Goal: Information Seeking & Learning: Learn about a topic

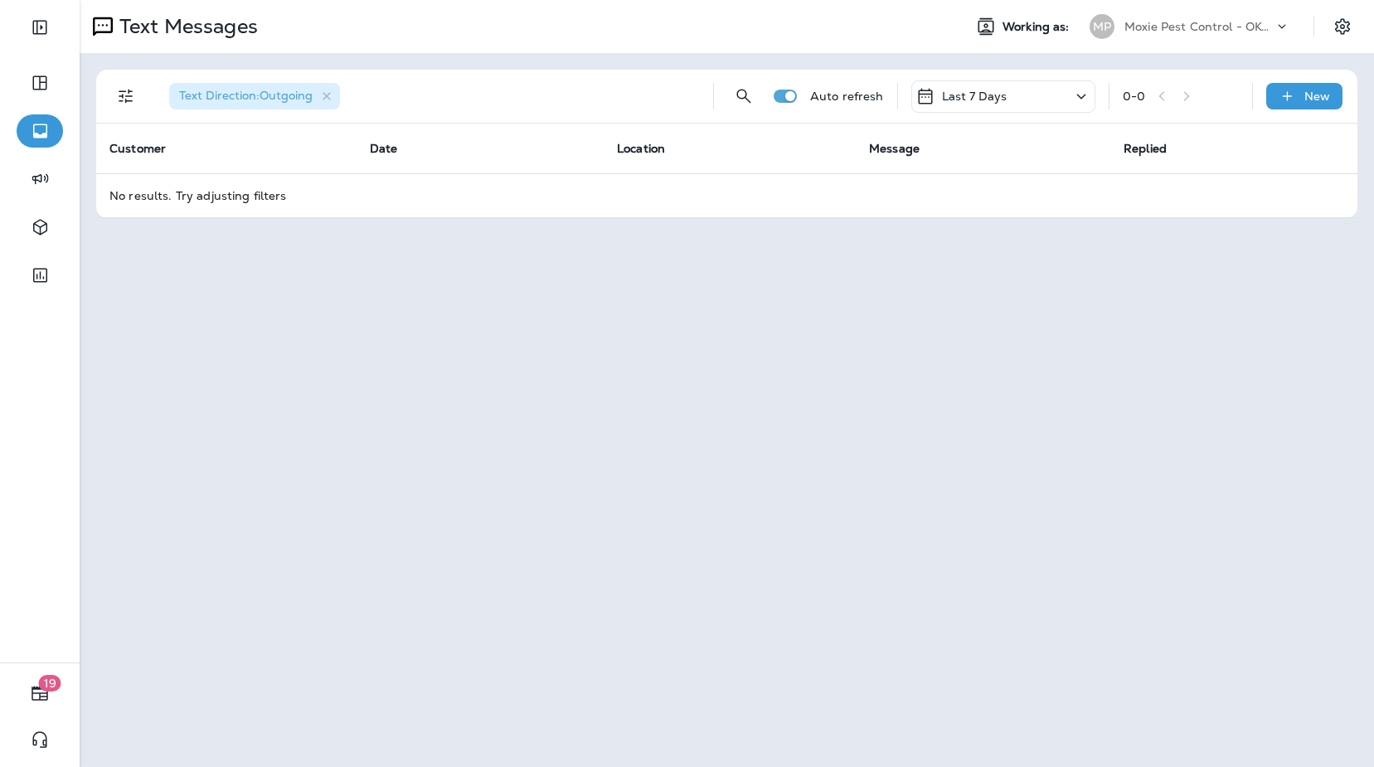
click at [1228, 40] on div "MP Moxie Pest Control - OKC Tulsa" at bounding box center [1190, 26] width 221 height 33
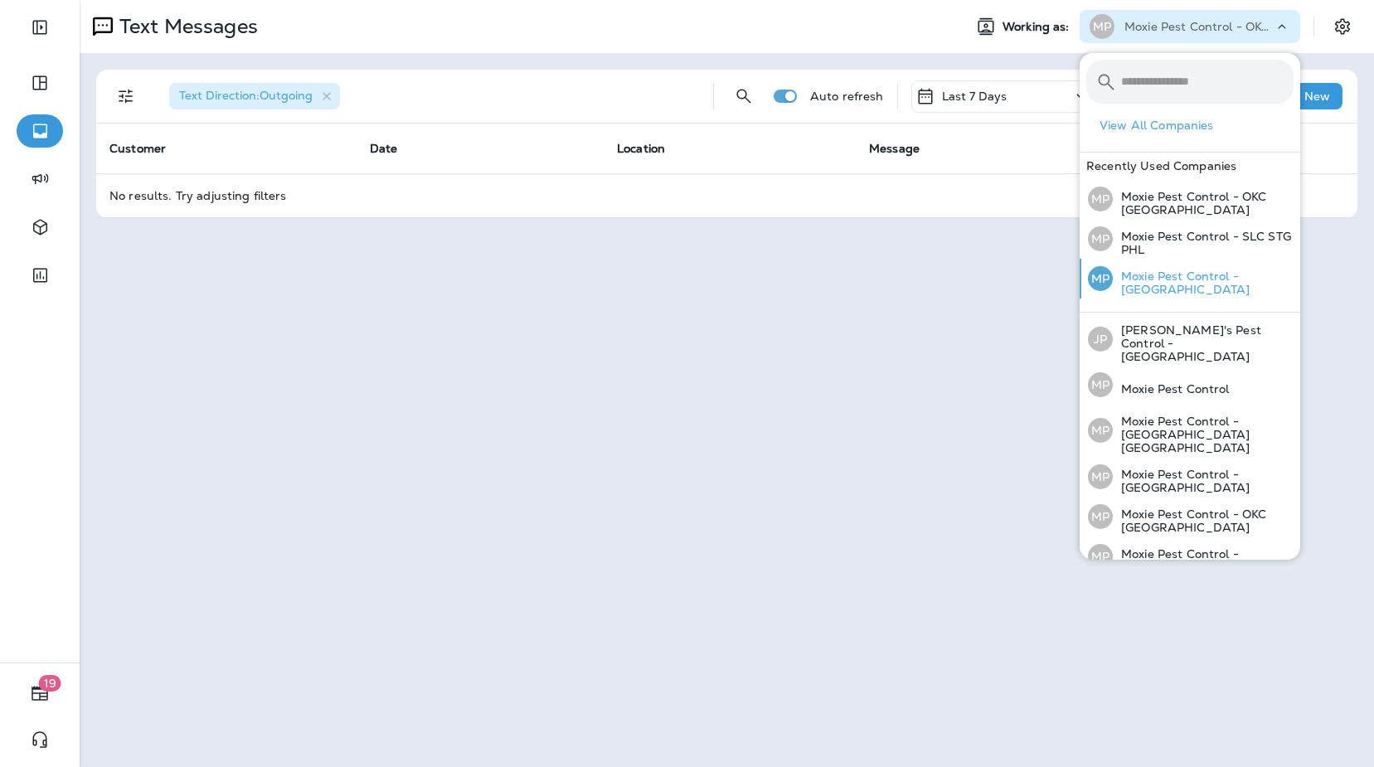
click at [1228, 276] on p "Moxie Pest Control - [GEOGRAPHIC_DATA]" at bounding box center [1203, 283] width 181 height 27
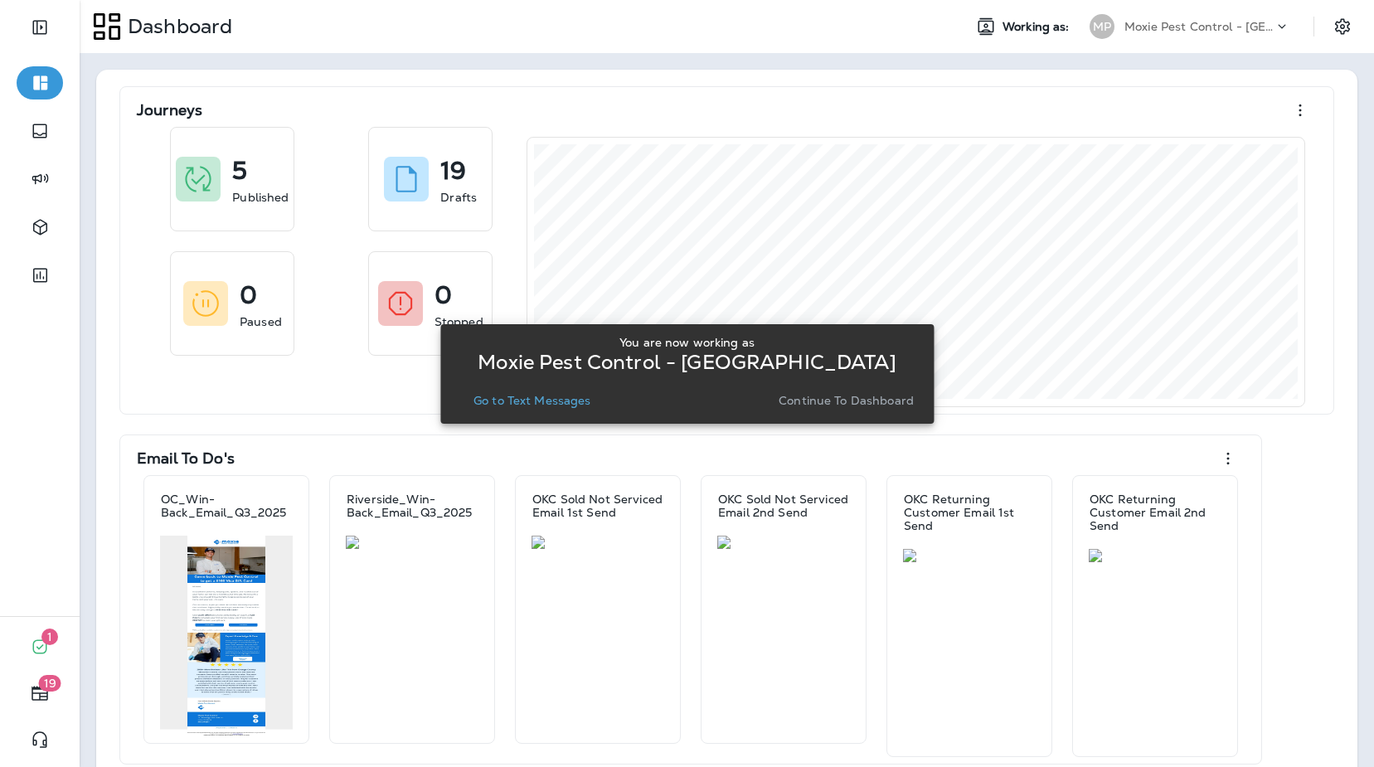
click at [550, 402] on p "Go to Text Messages" at bounding box center [533, 400] width 118 height 13
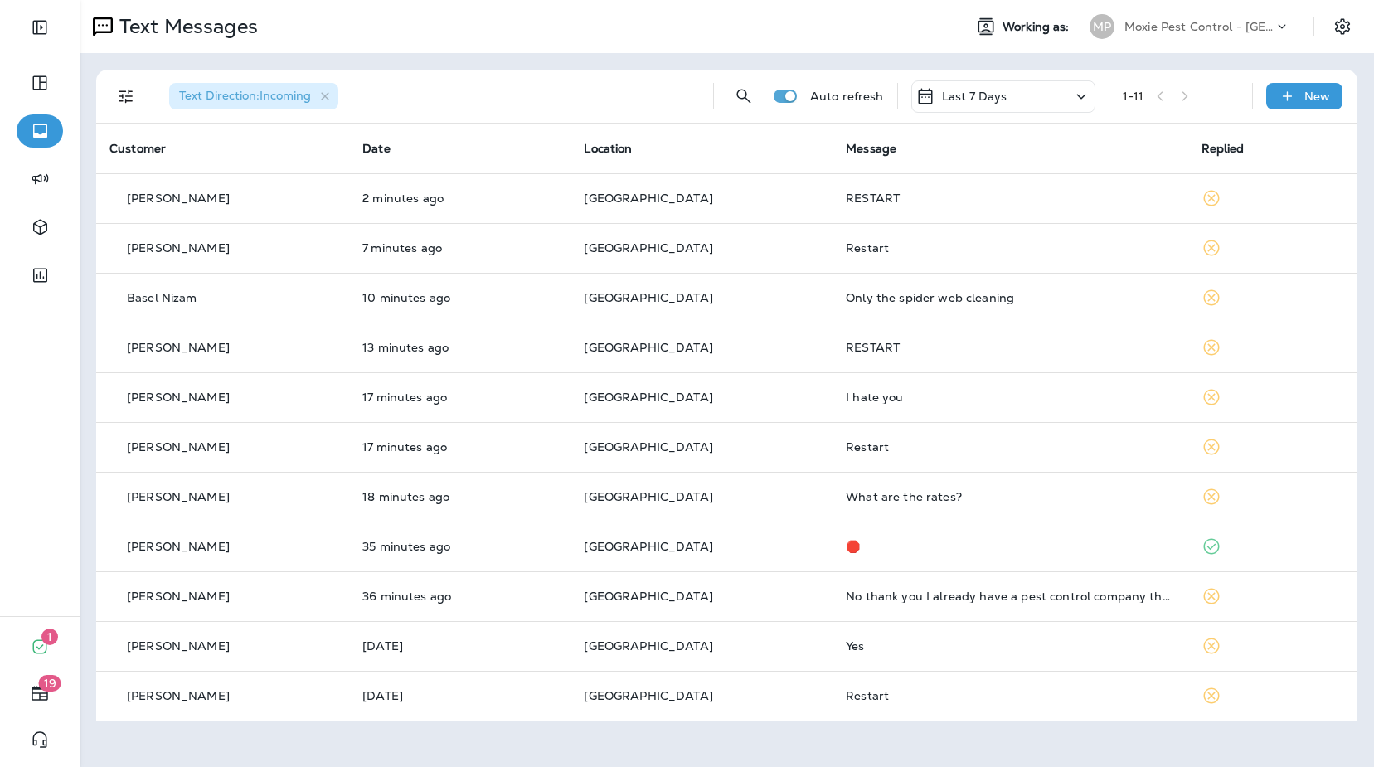
drag, startPoint x: 950, startPoint y: 104, endPoint x: 932, endPoint y: 104, distance: 18.2
click at [950, 104] on div "Last 7 Days" at bounding box center [962, 96] width 92 height 20
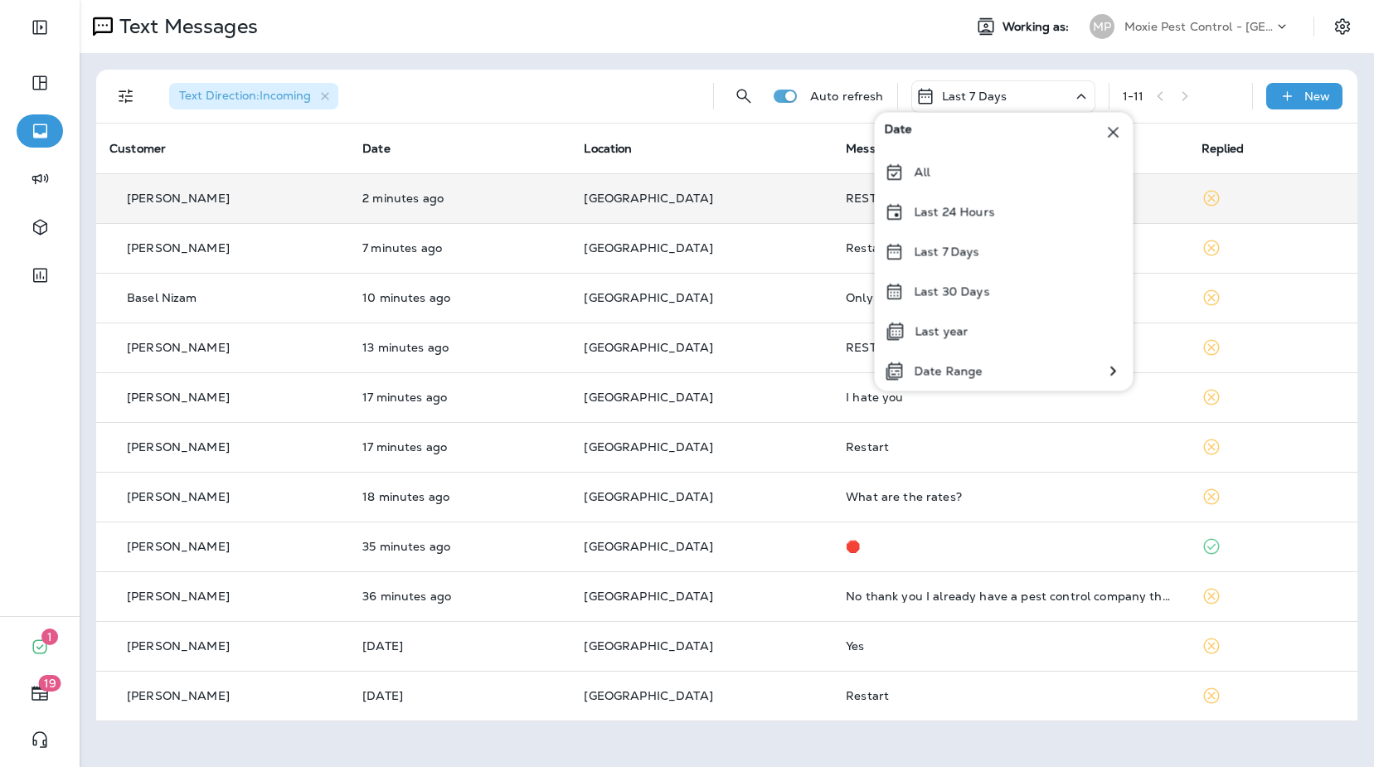
click at [964, 216] on p "Last 24 Hours" at bounding box center [955, 212] width 80 height 13
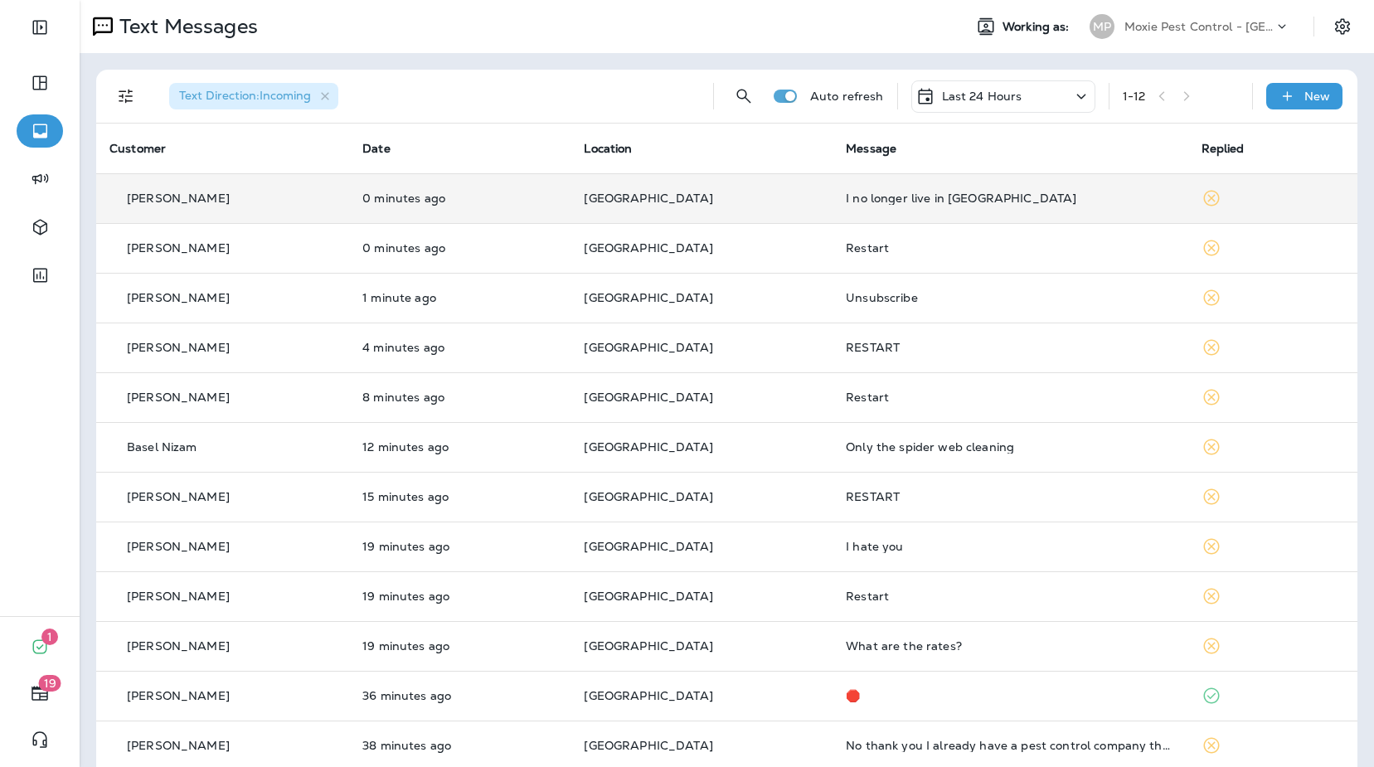
scroll to position [20, 0]
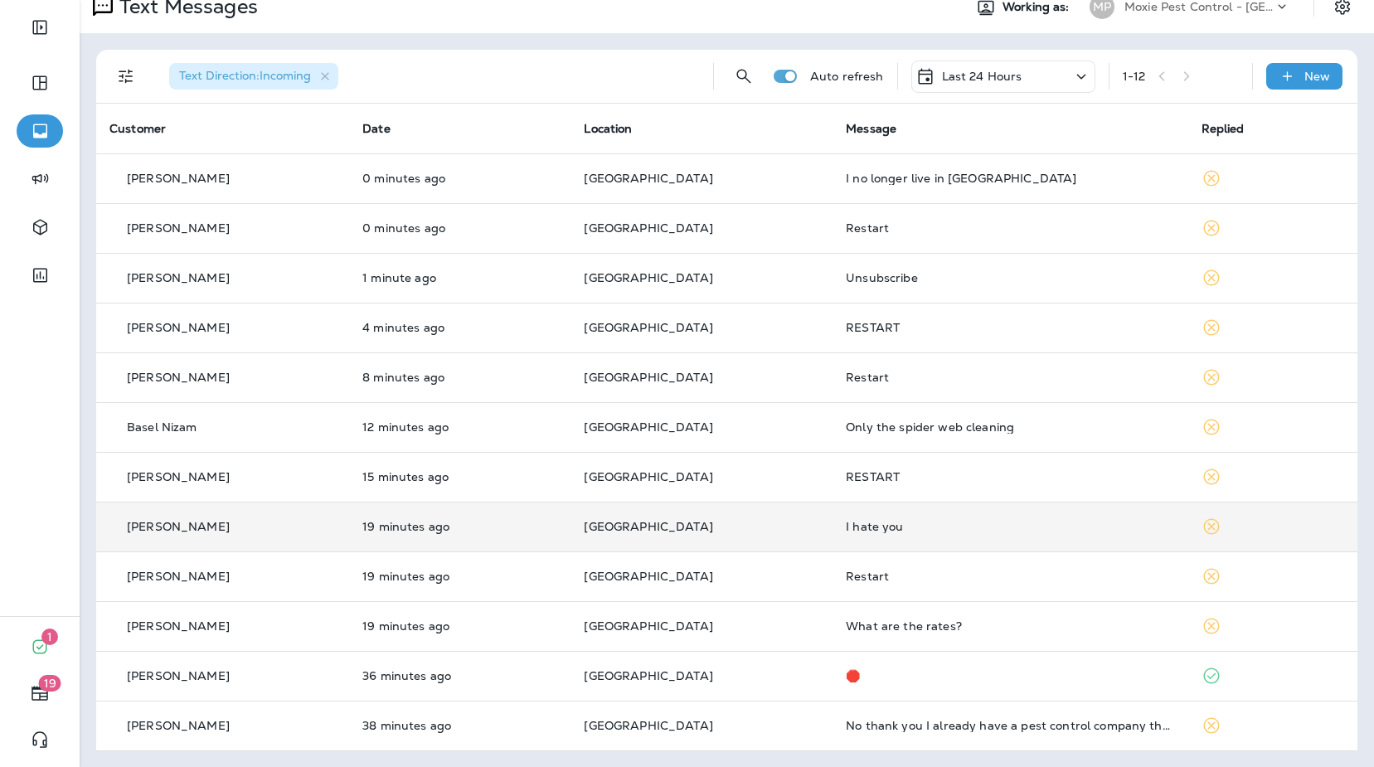
click at [908, 529] on div "I hate you" at bounding box center [1010, 526] width 328 height 13
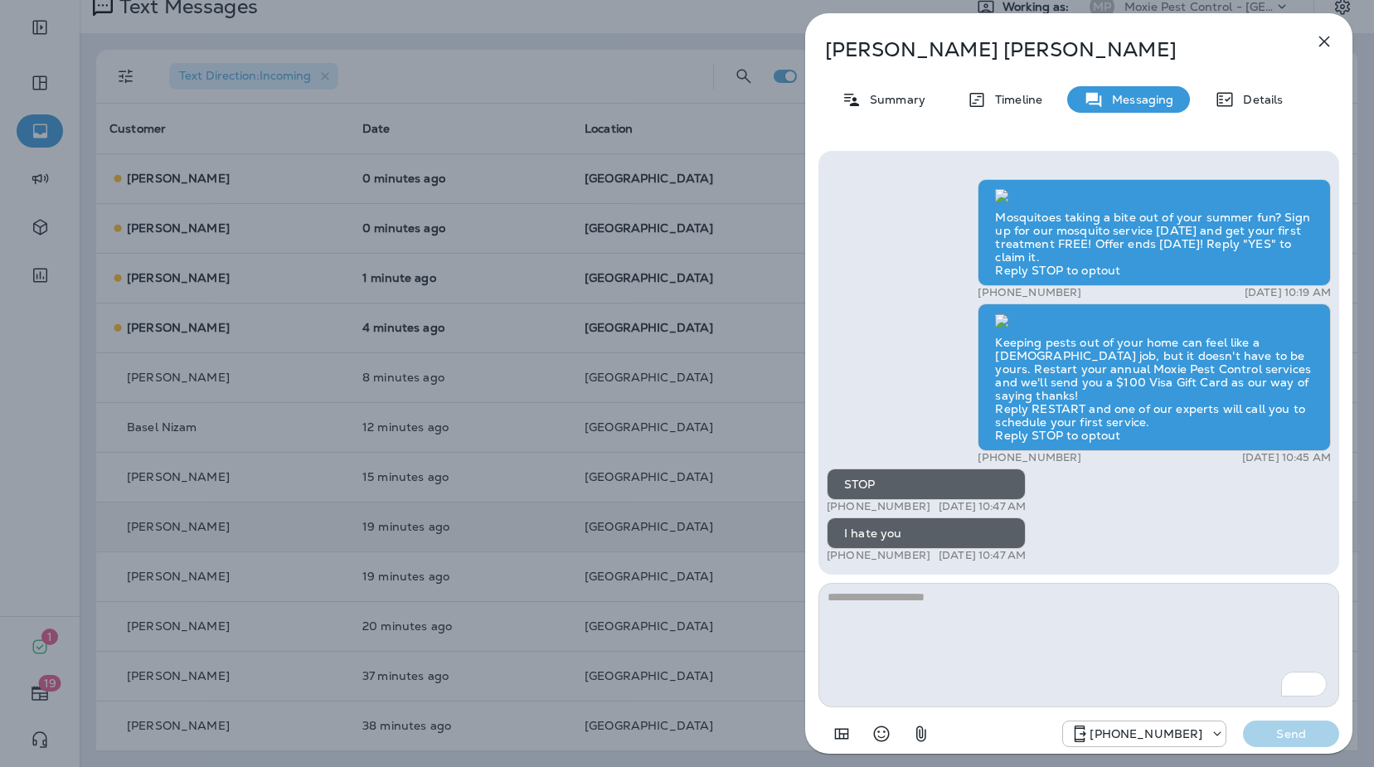
click at [1329, 44] on icon "button" at bounding box center [1324, 42] width 20 height 20
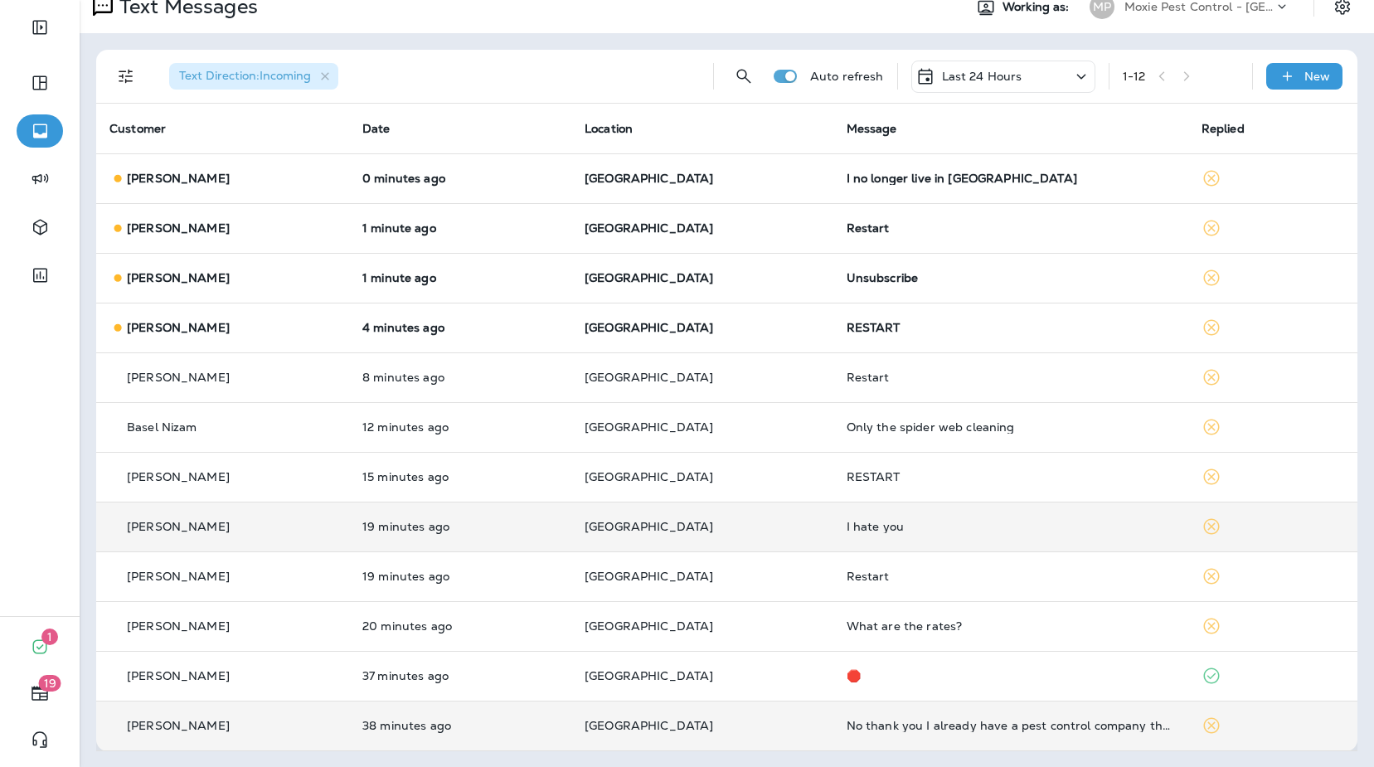
click at [1006, 725] on div "No thank you I already have a pest control company thank you" at bounding box center [1011, 725] width 328 height 13
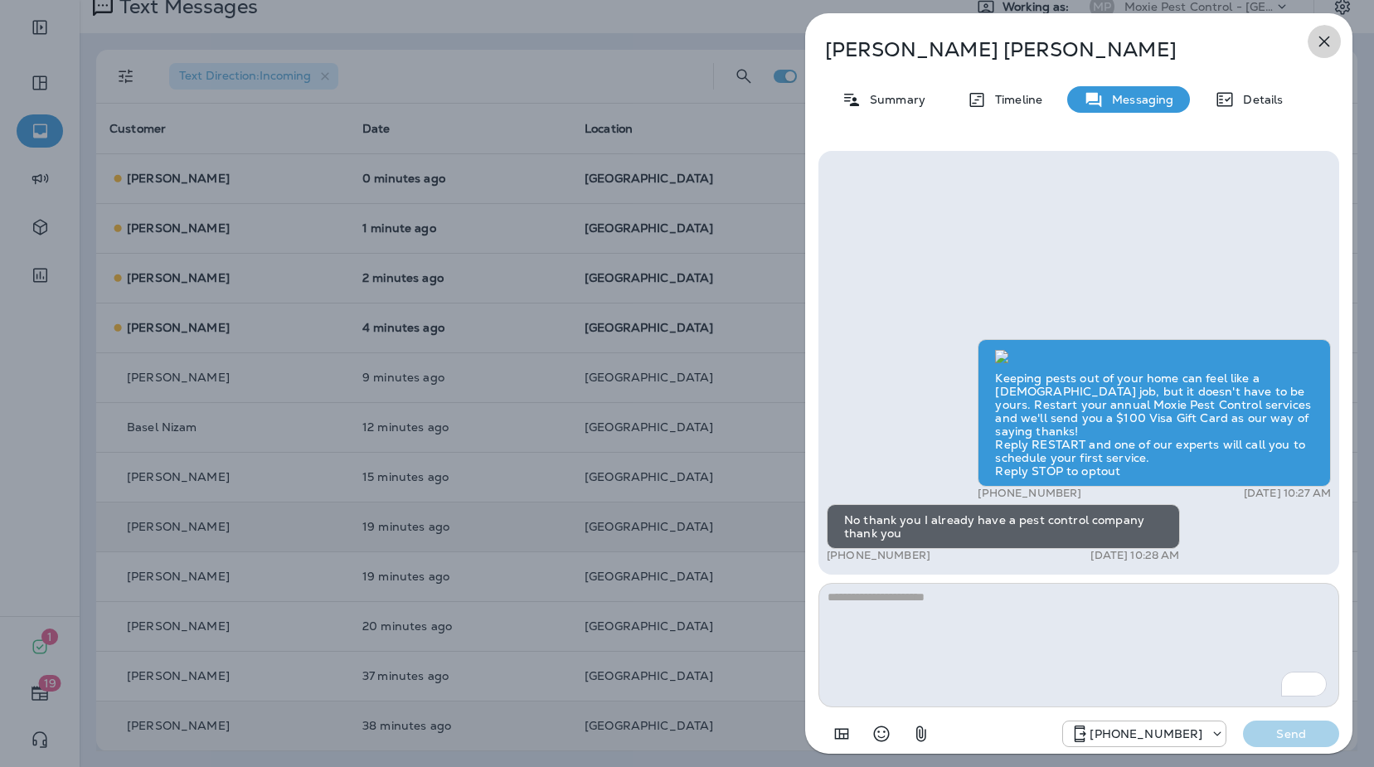
click at [1328, 39] on icon "button" at bounding box center [1324, 42] width 20 height 20
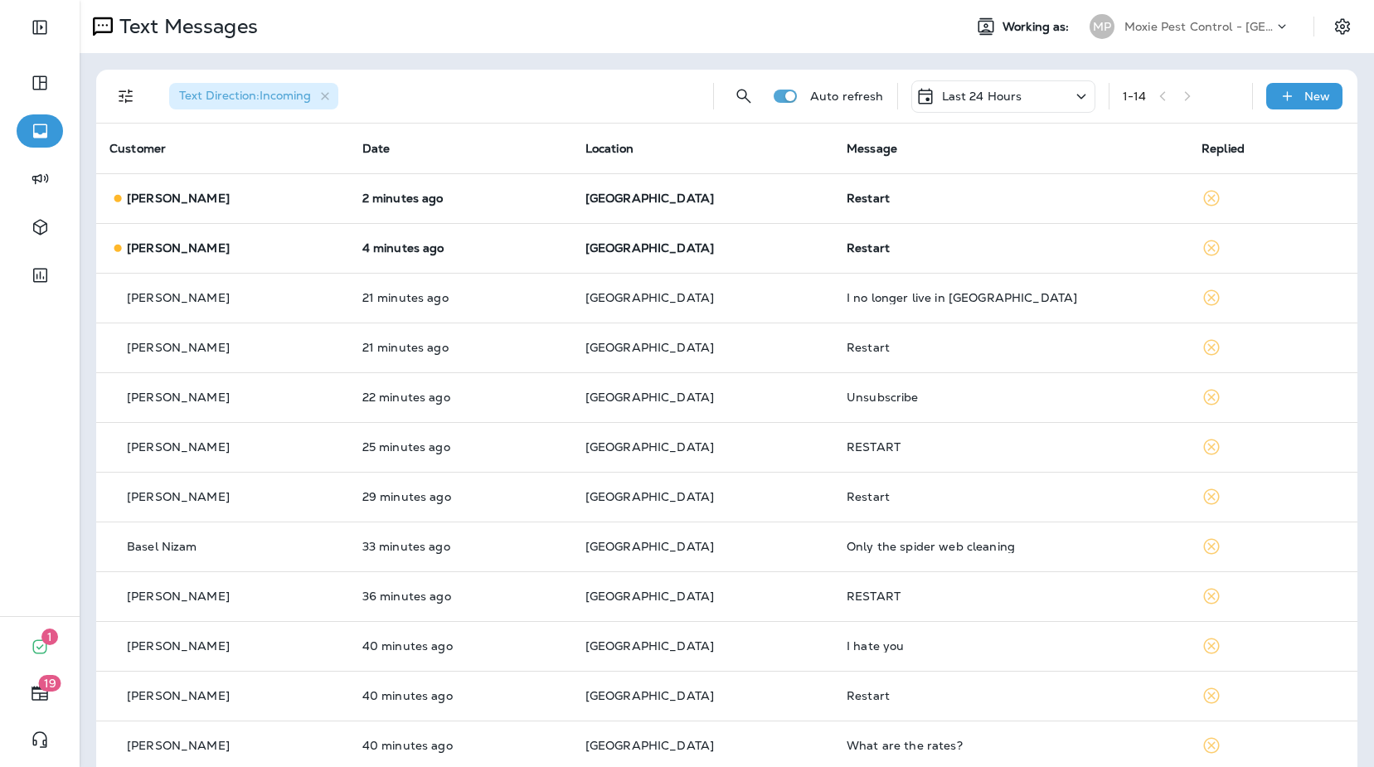
click at [1181, 28] on p "Moxie Pest Control - [GEOGRAPHIC_DATA]" at bounding box center [1198, 26] width 149 height 13
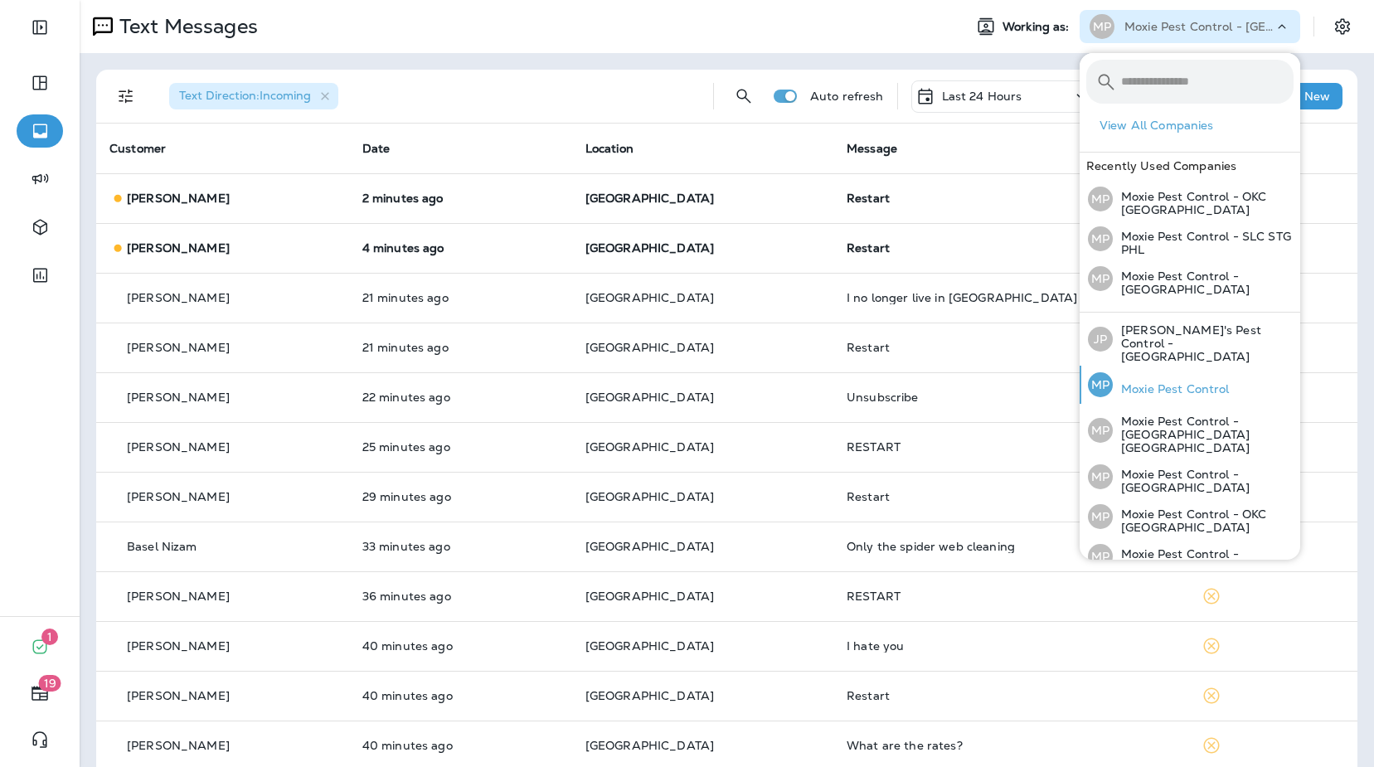
scroll to position [111, 0]
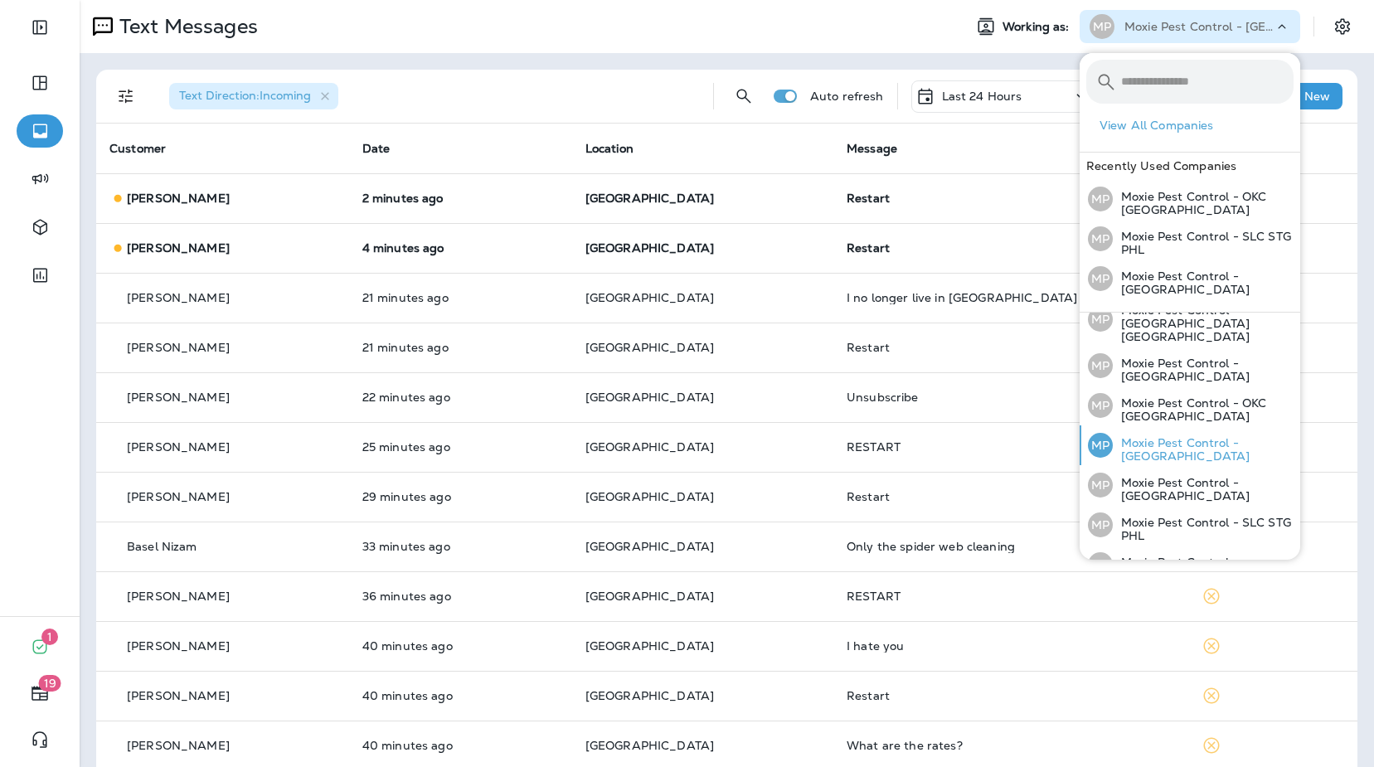
click at [1212, 436] on p "Moxie Pest Control - [GEOGRAPHIC_DATA]" at bounding box center [1203, 449] width 181 height 27
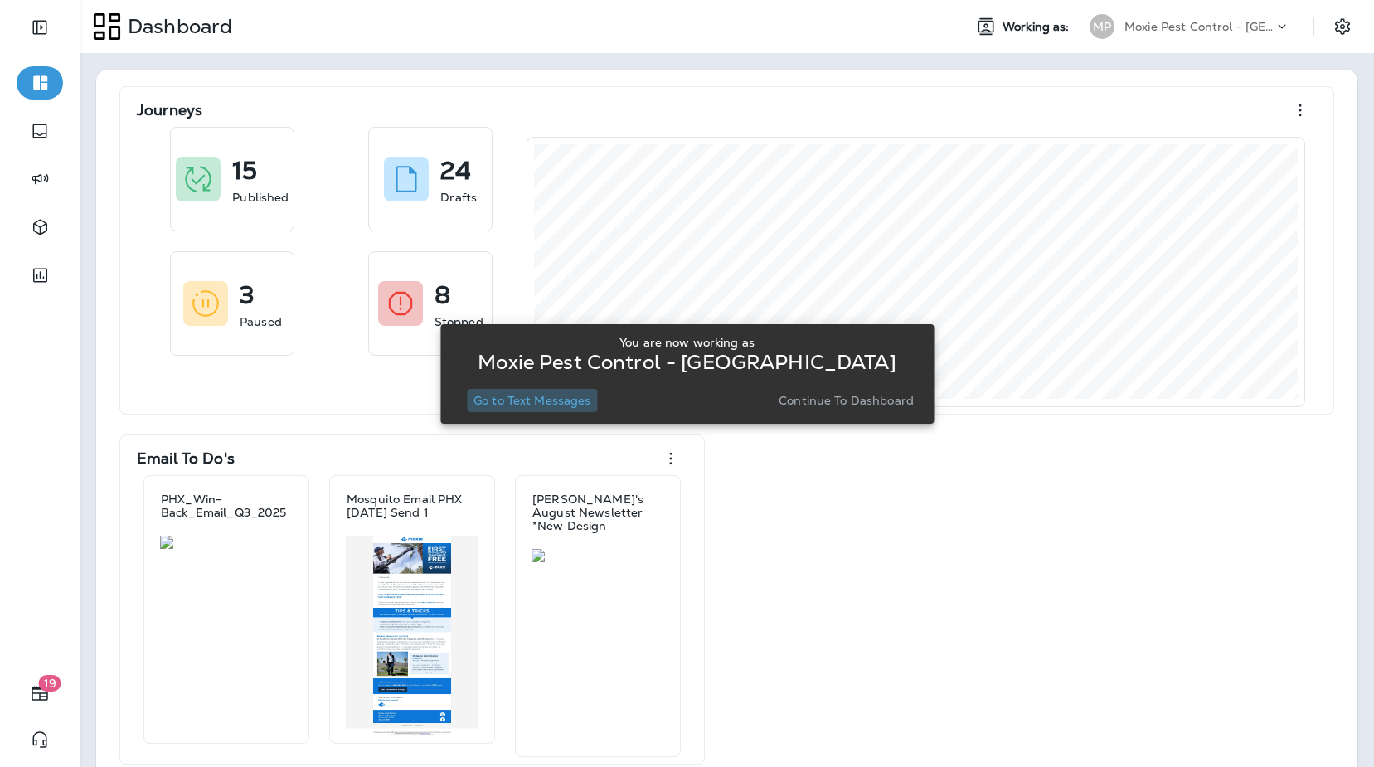
click at [556, 407] on p "Go to Text Messages" at bounding box center [533, 400] width 118 height 13
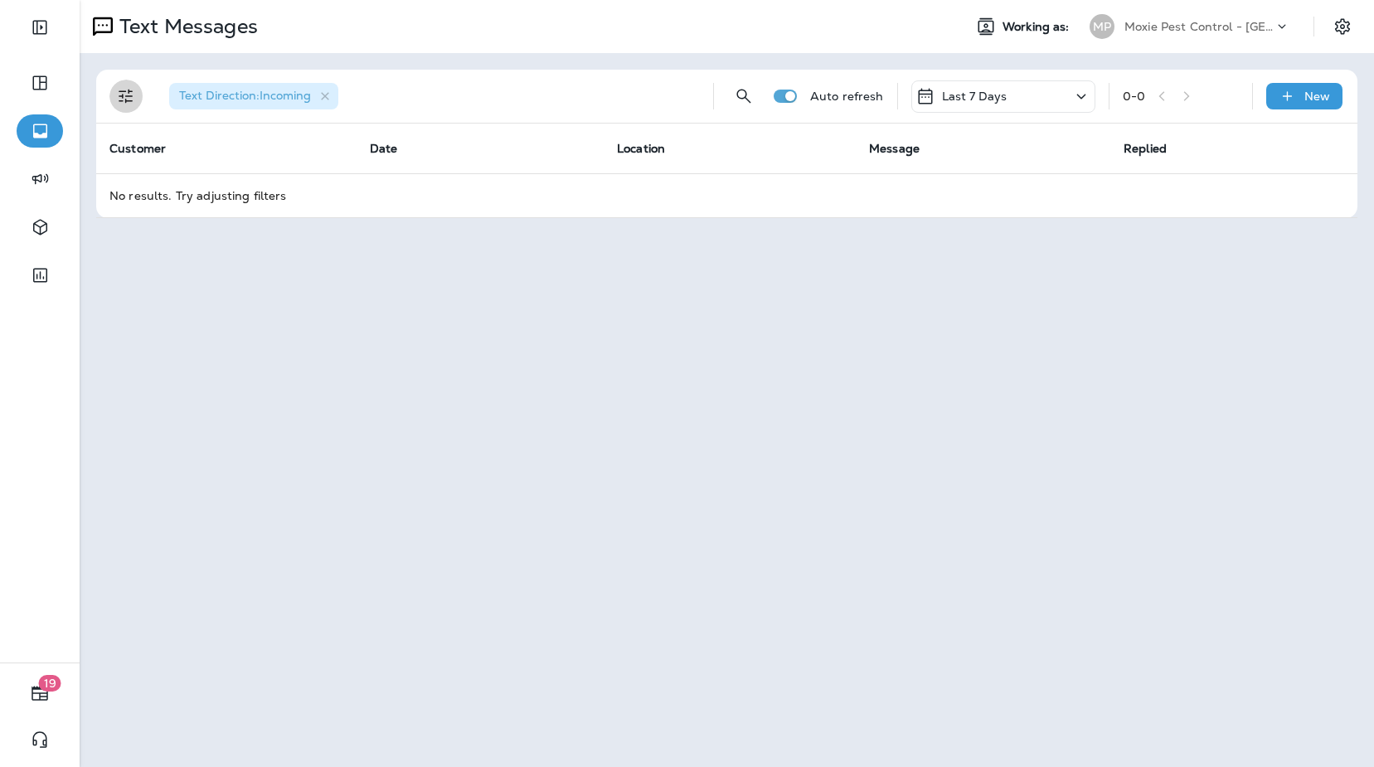
click at [120, 101] on icon "Filters" at bounding box center [126, 97] width 14 height 14
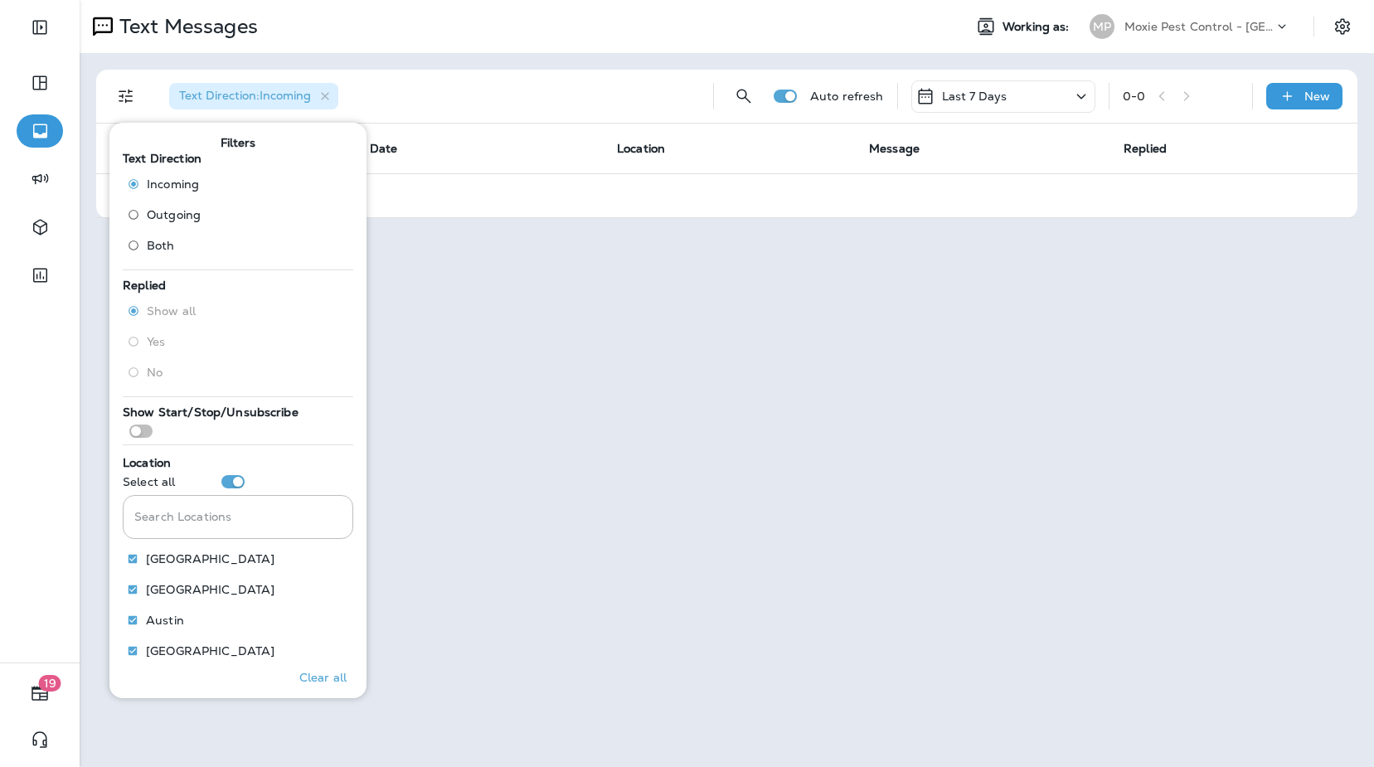
click at [158, 214] on span "Outgoing" at bounding box center [174, 214] width 54 height 13
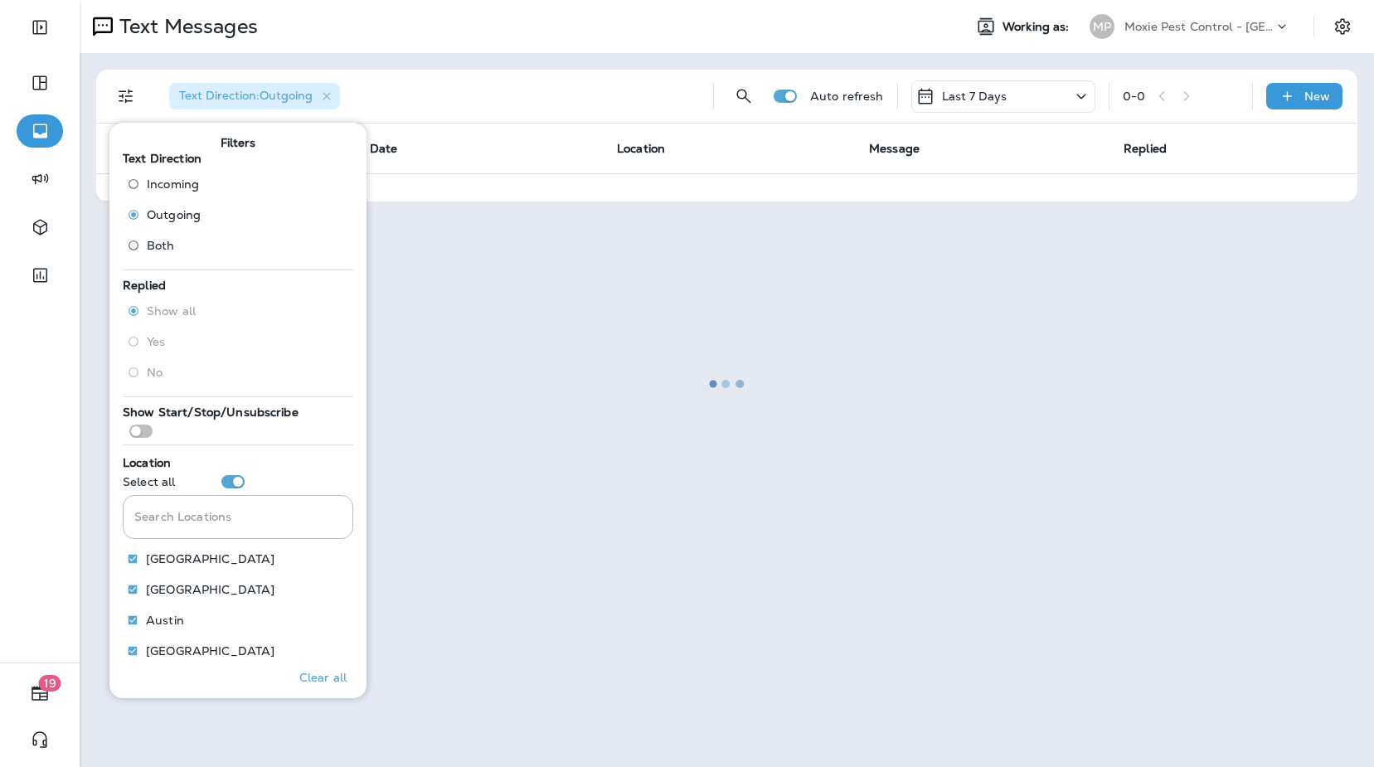
click at [600, 64] on div at bounding box center [726, 384] width 1291 height 764
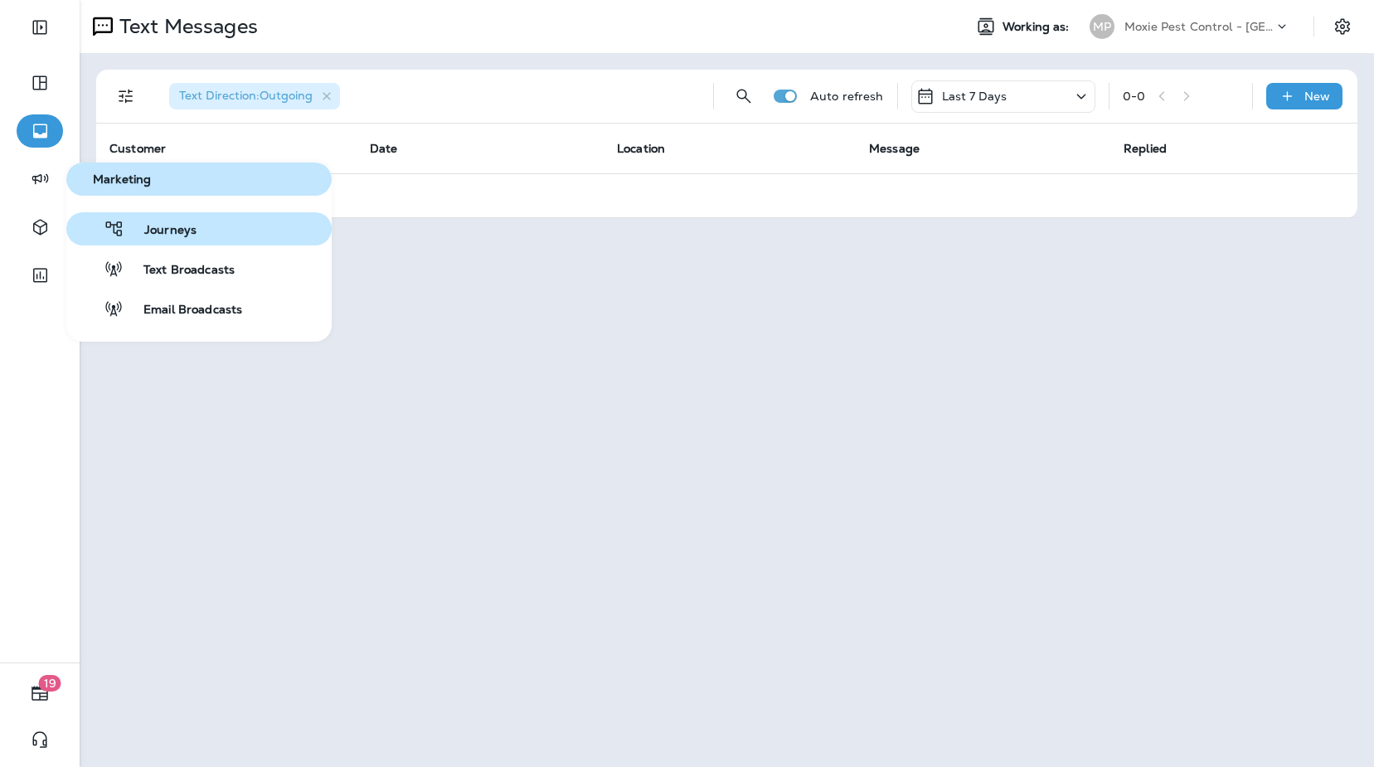
click at [158, 232] on span "Journeys" at bounding box center [160, 231] width 72 height 16
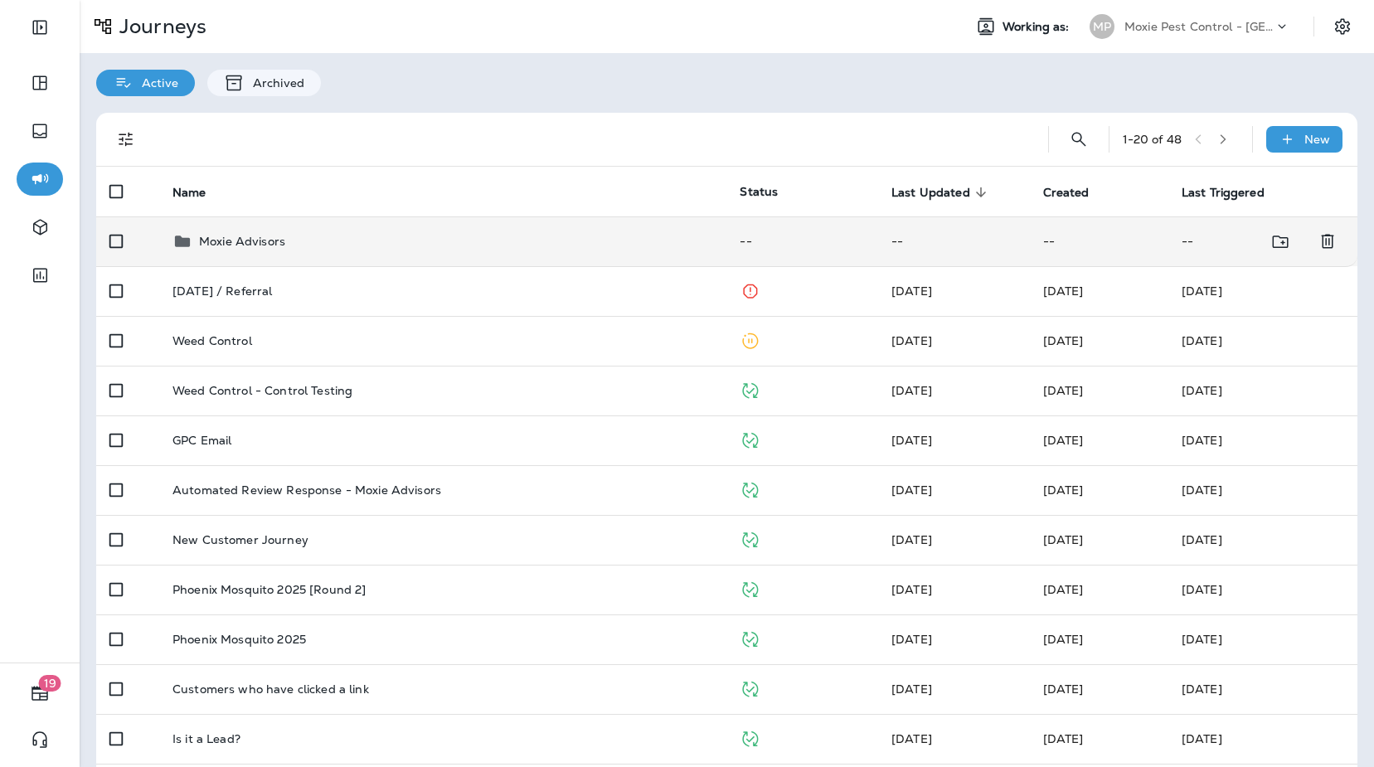
click at [279, 235] on p "Moxie Advisors" at bounding box center [242, 241] width 86 height 13
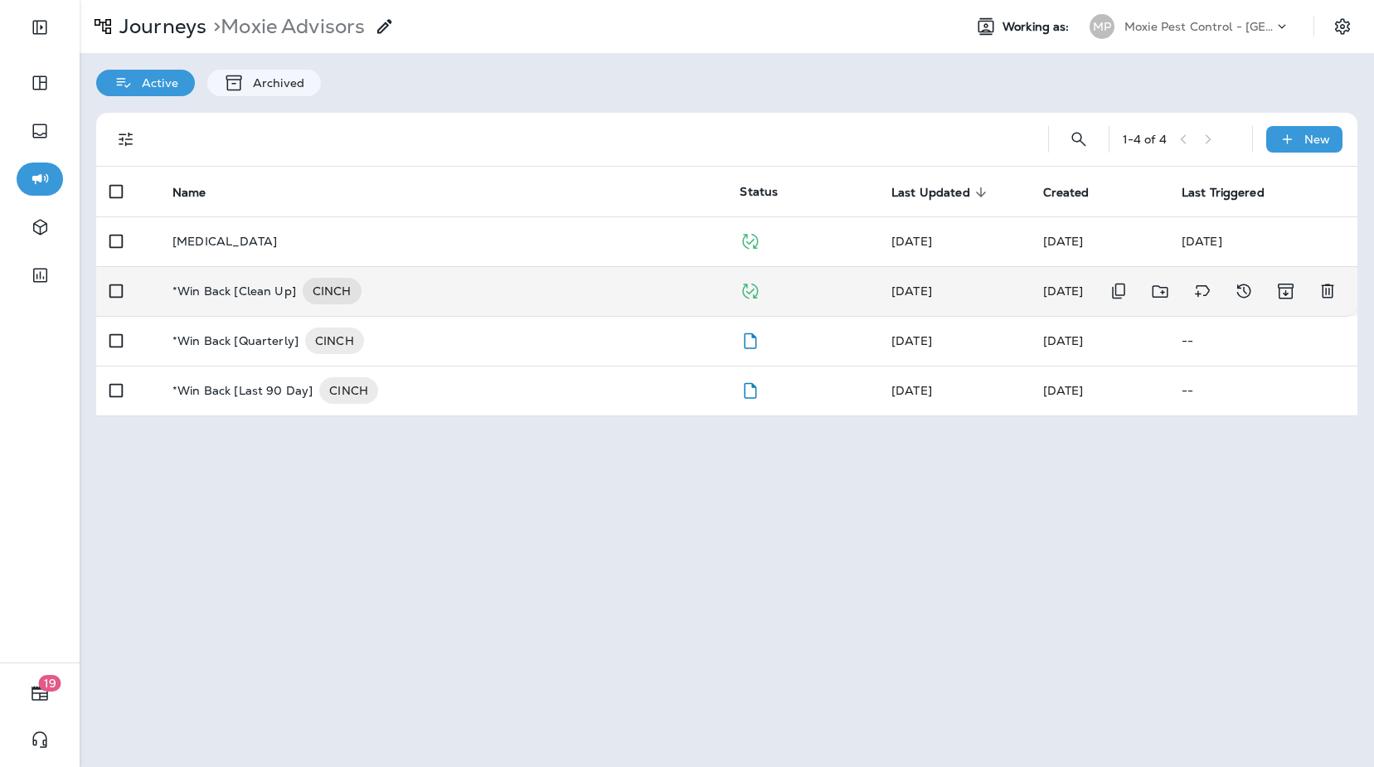
click at [459, 288] on div "*Win Back [Clean Up] CINCH" at bounding box center [442, 291] width 541 height 27
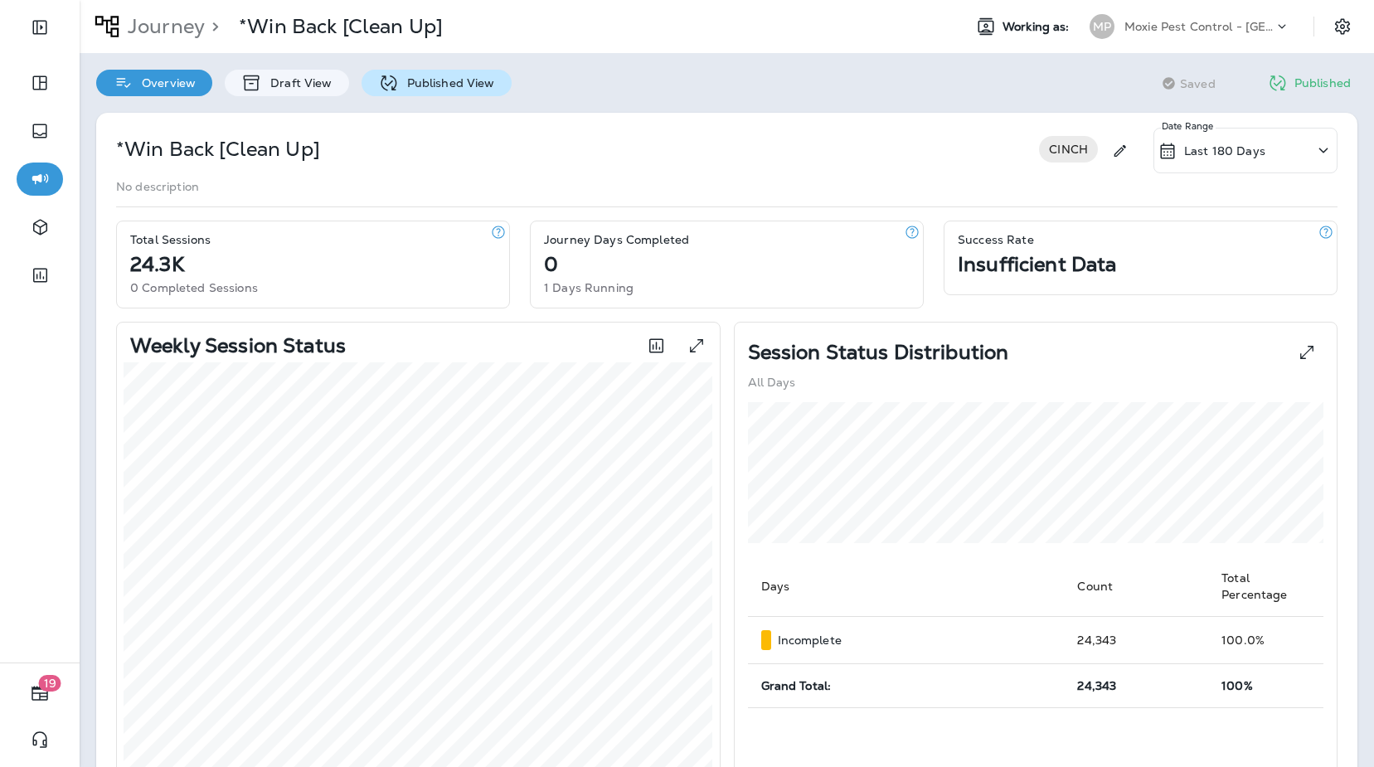
click at [437, 76] on p "Published View" at bounding box center [447, 82] width 96 height 13
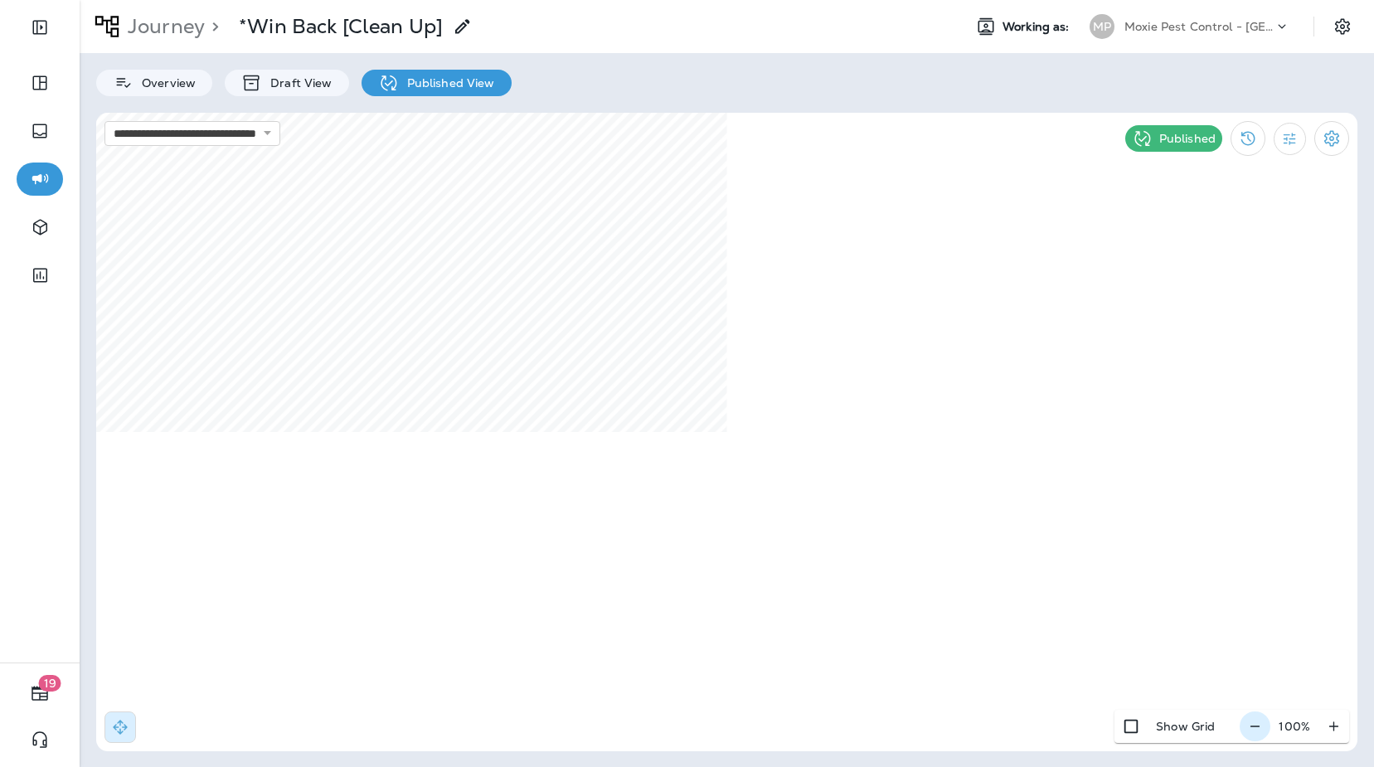
click at [1257, 723] on icon "button" at bounding box center [1254, 726] width 17 height 17
click at [1257, 723] on icon "button" at bounding box center [1261, 726] width 17 height 17
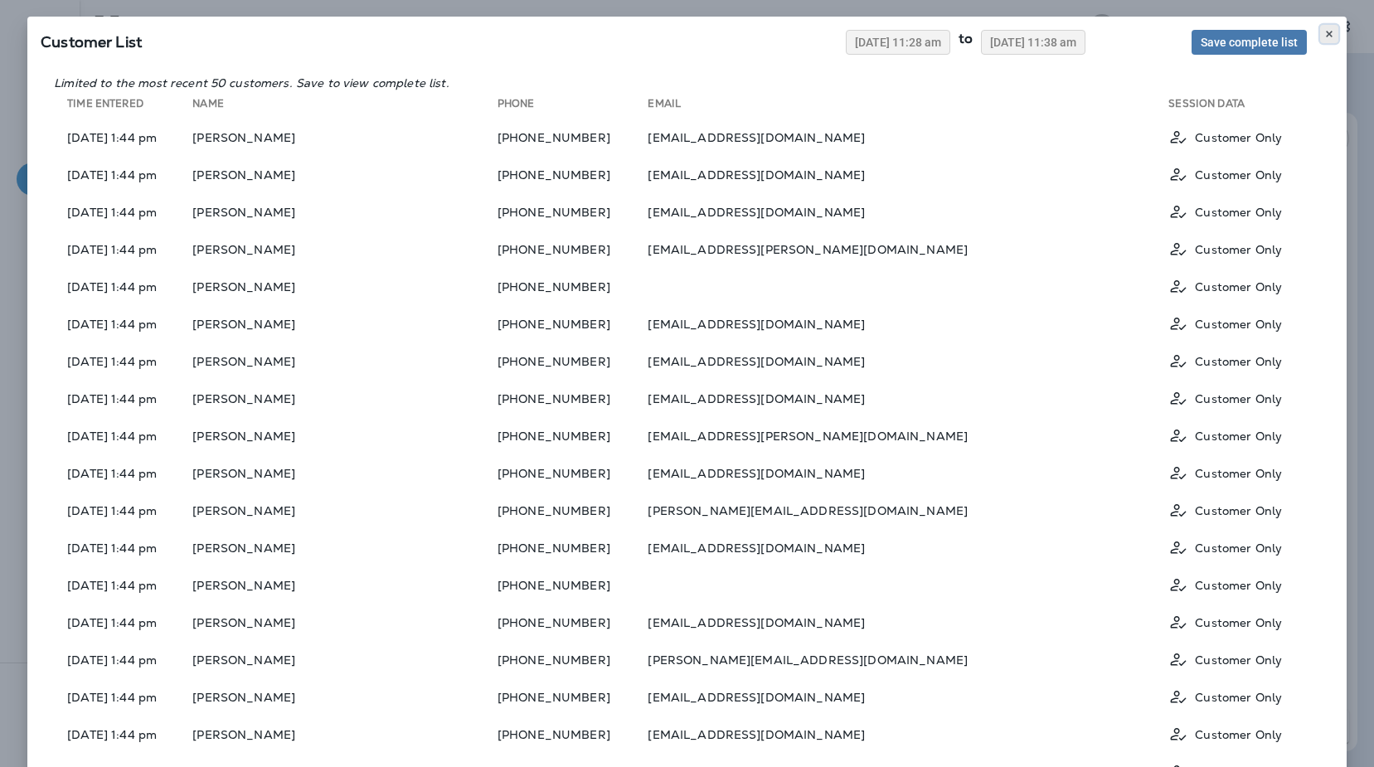
click at [1329, 32] on use at bounding box center [1329, 34] width 6 height 7
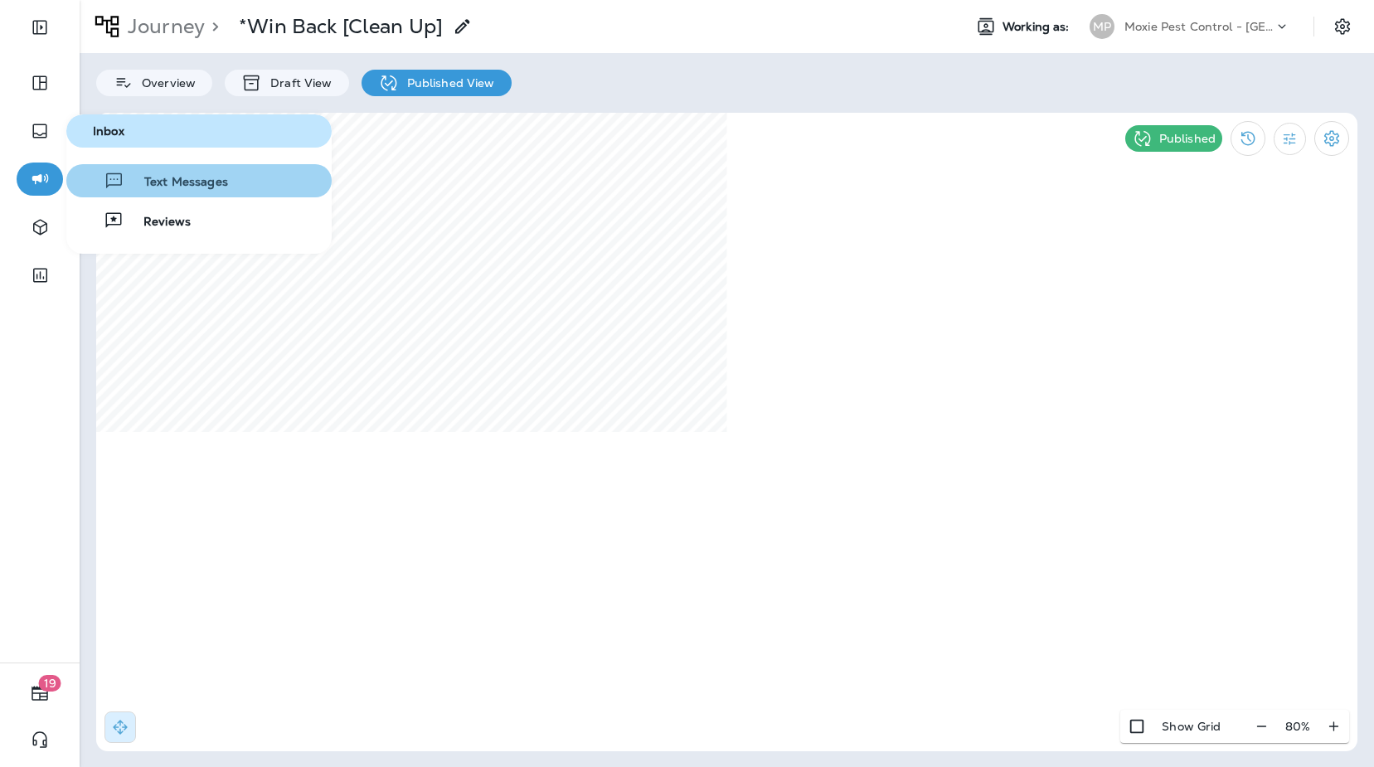
click at [132, 178] on span "Text Messages" at bounding box center [176, 183] width 104 height 16
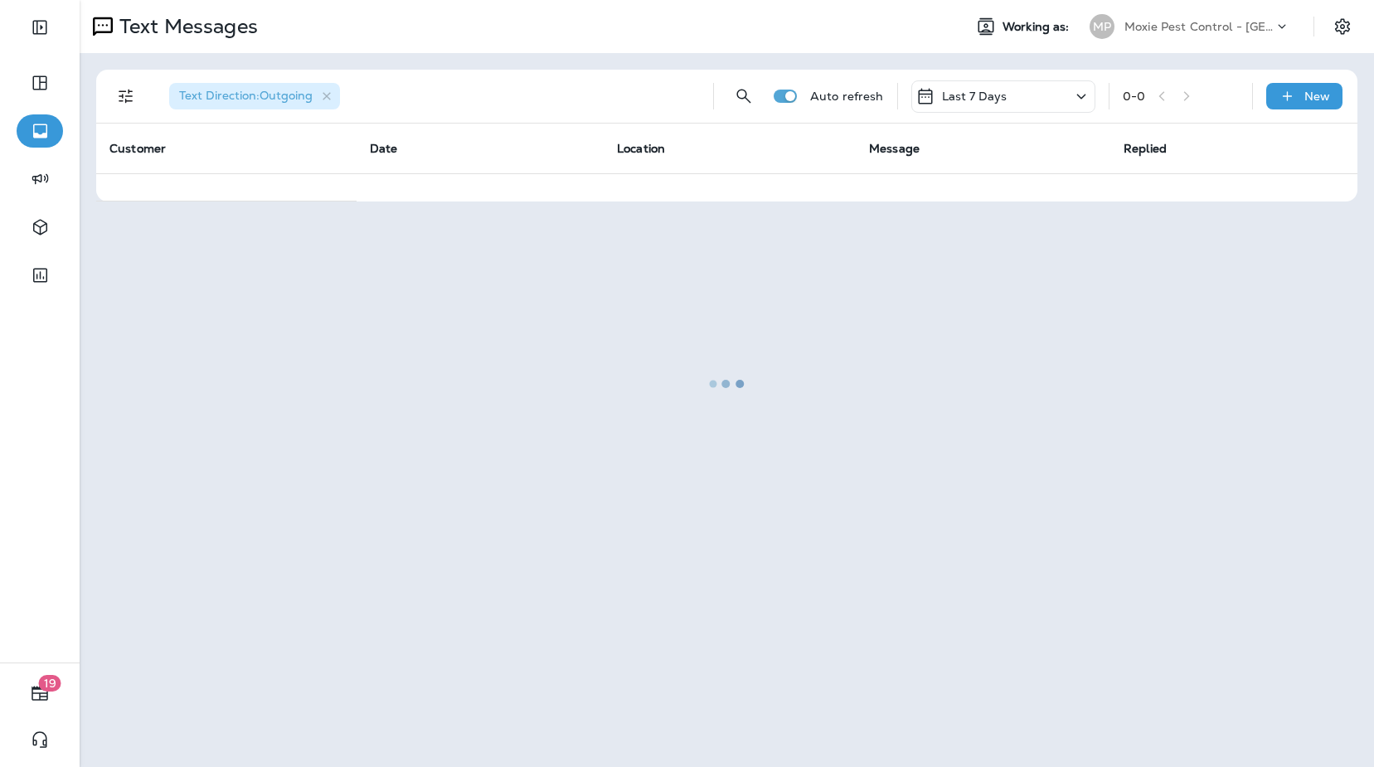
click at [1066, 96] on div at bounding box center [726, 384] width 1291 height 764
click at [1081, 96] on div at bounding box center [726, 384] width 1291 height 764
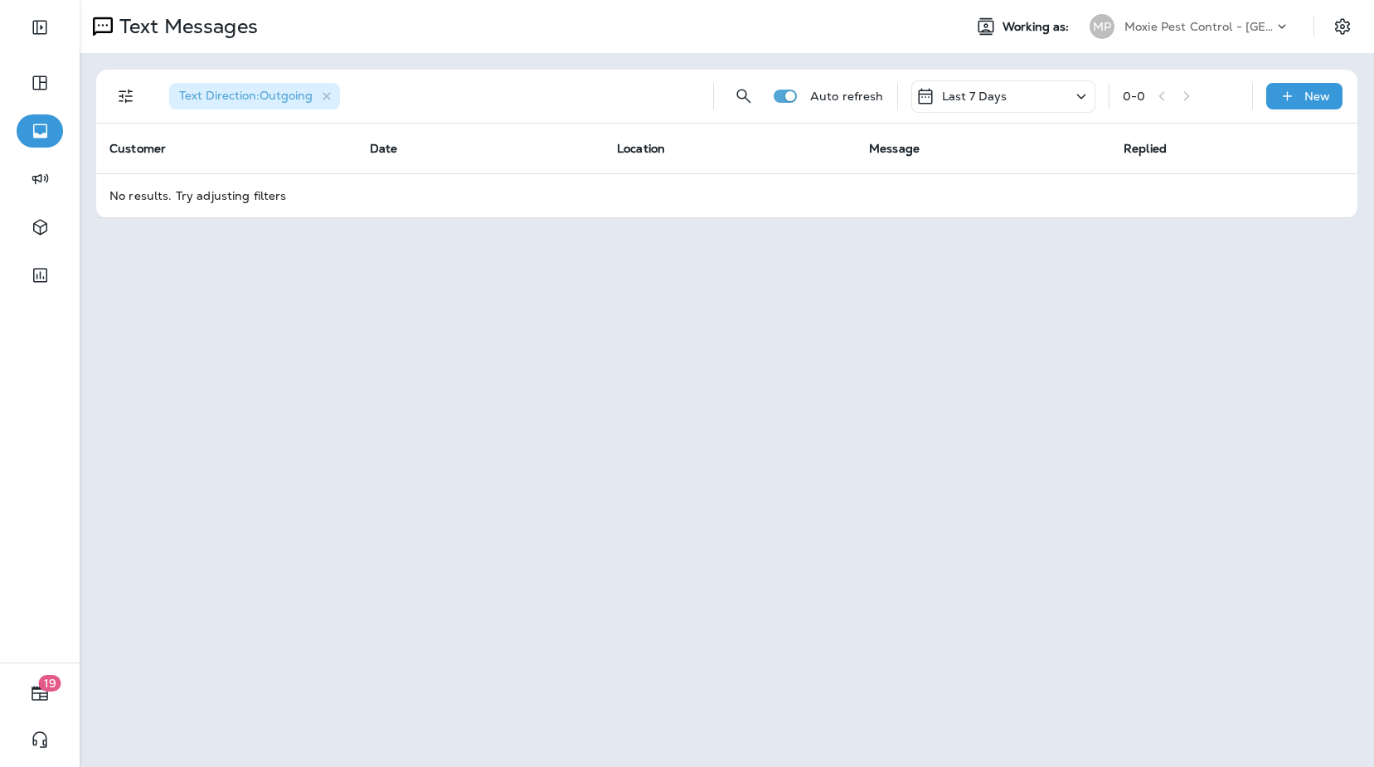
click at [1081, 96] on icon at bounding box center [1081, 96] width 20 height 21
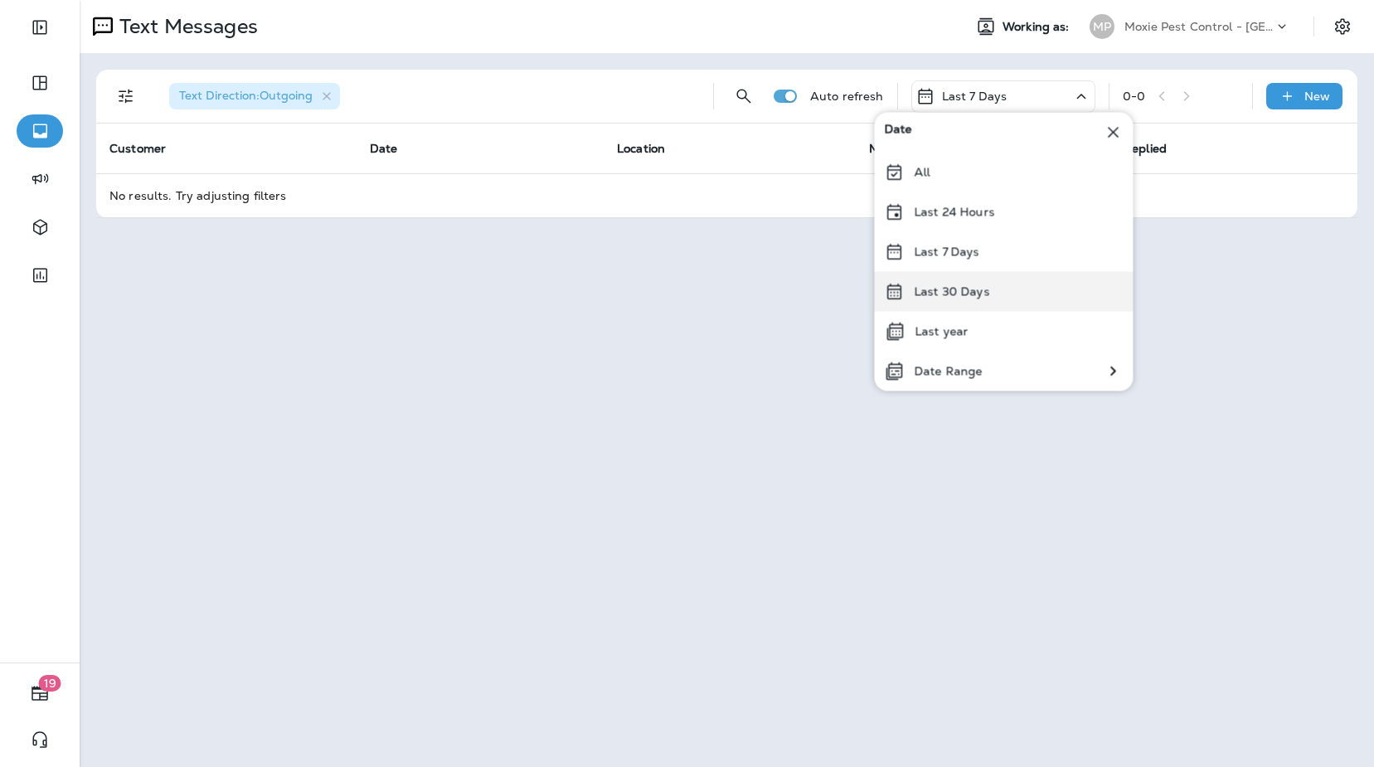
click at [943, 289] on p "Last 30 Days" at bounding box center [952, 291] width 75 height 13
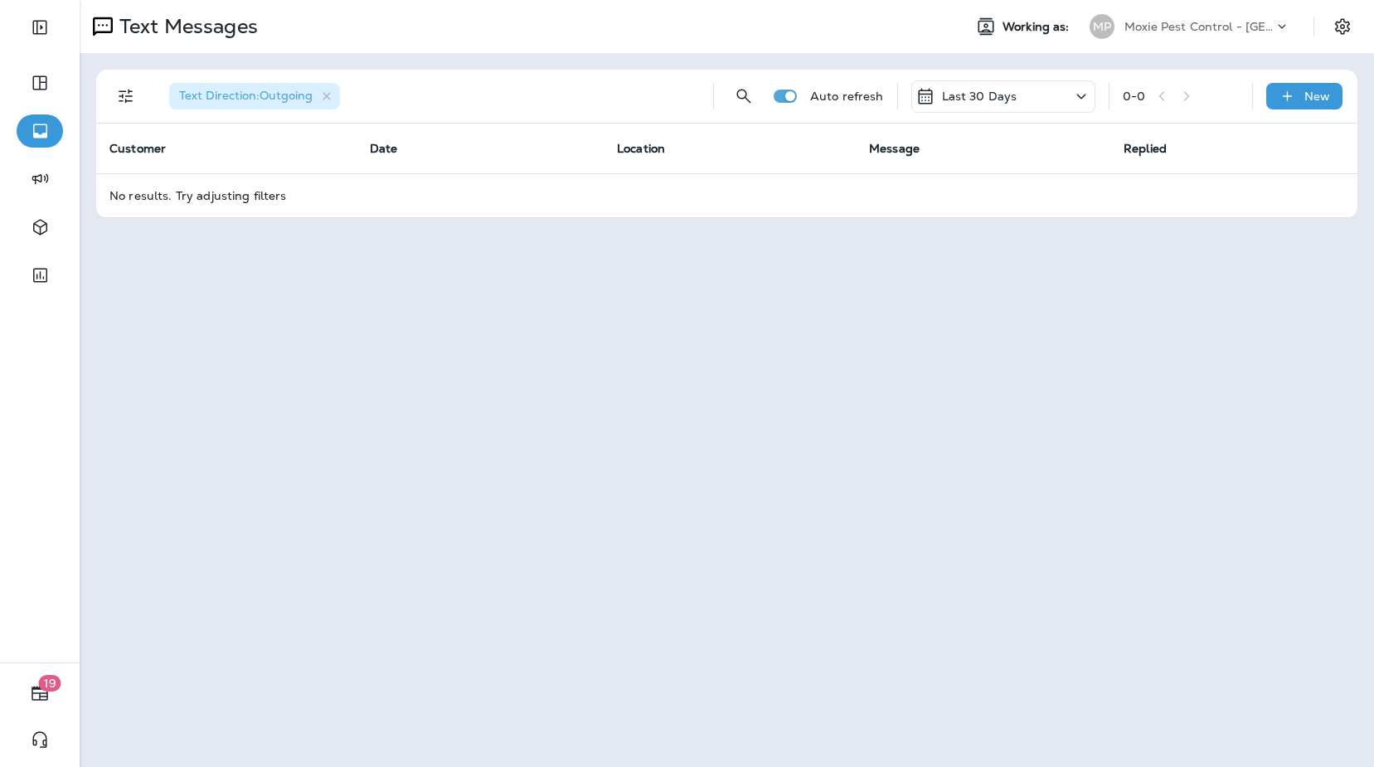
click at [1219, 27] on p "Moxie Pest Control - [GEOGRAPHIC_DATA]" at bounding box center [1198, 26] width 149 height 13
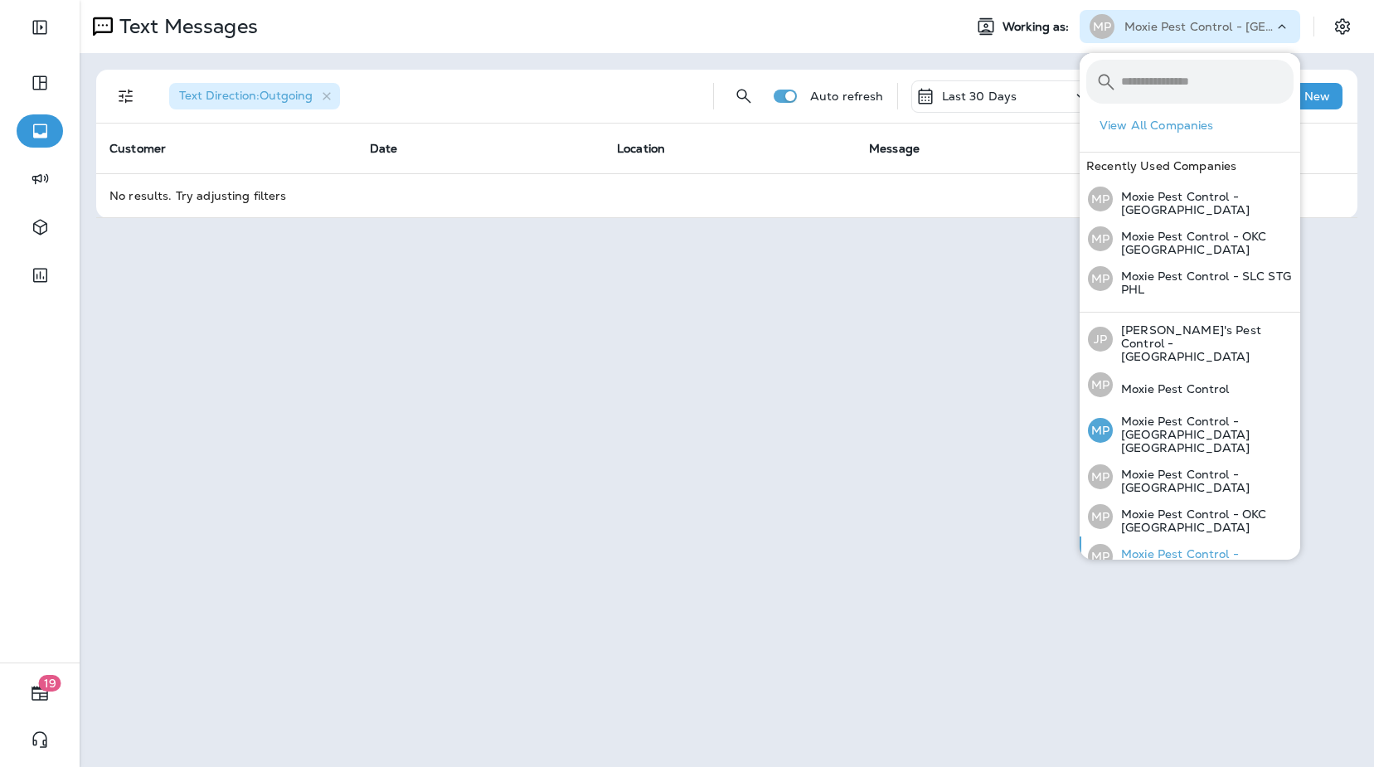
scroll to position [109, 0]
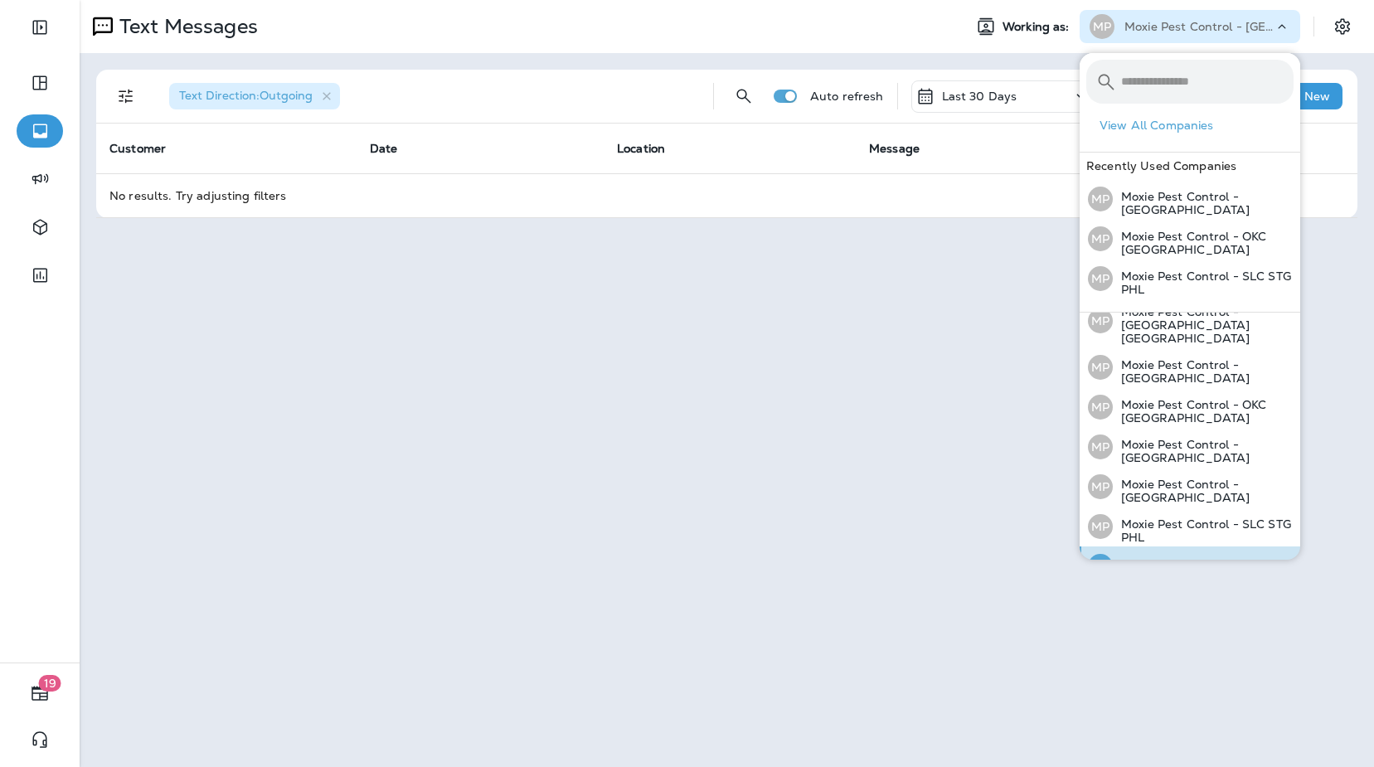
click at [1172, 546] on div "MP Moxie Pest Control - [GEOGRAPHIC_DATA]" at bounding box center [1190, 566] width 219 height 40
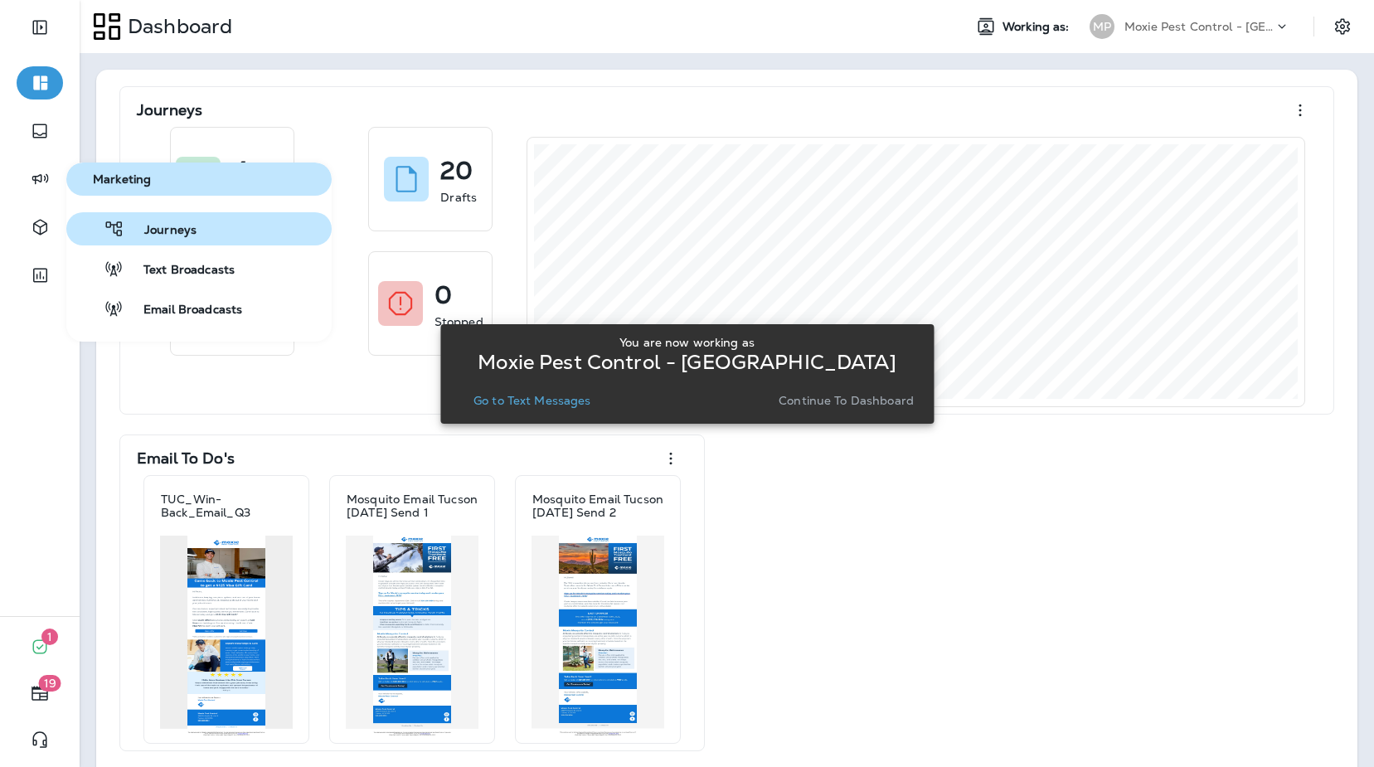
click at [146, 231] on span "Journeys" at bounding box center [160, 231] width 72 height 16
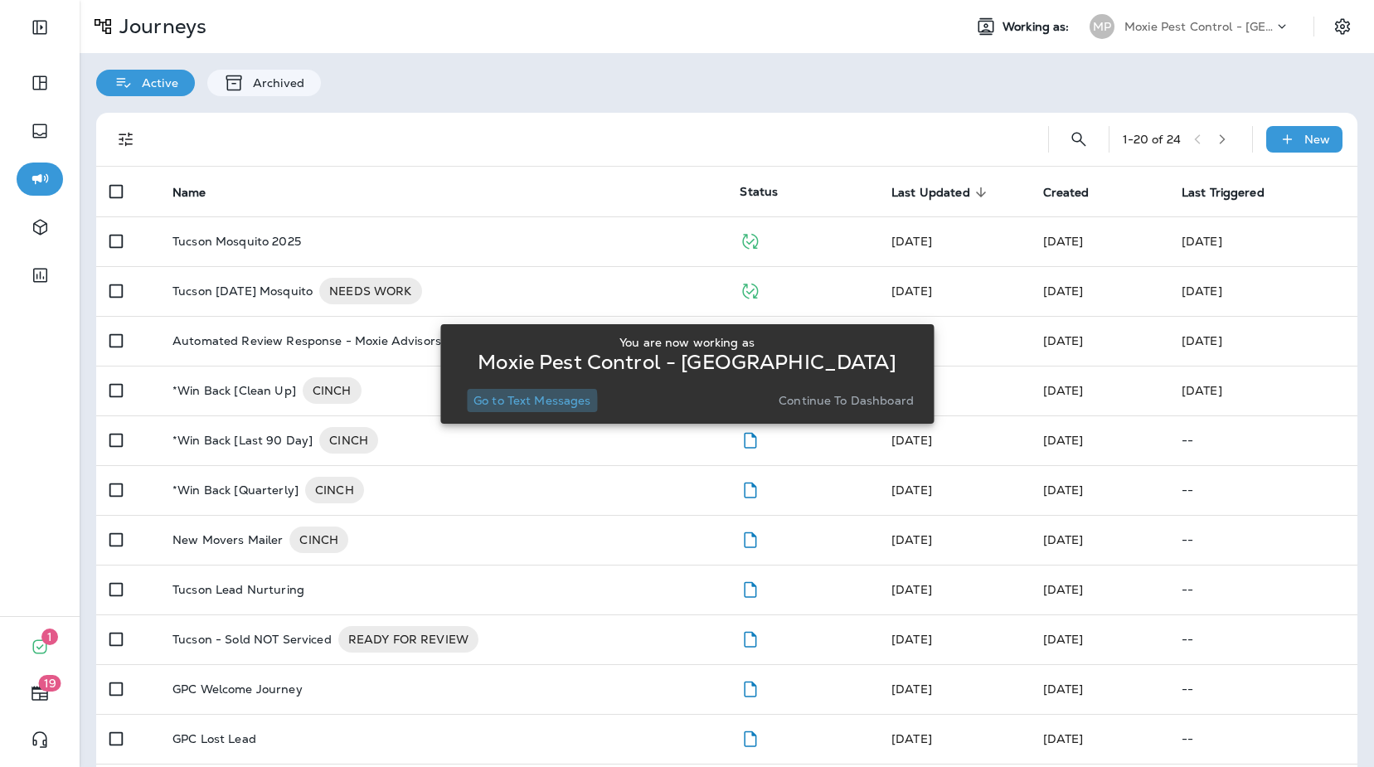
click at [522, 405] on p "Go to Text Messages" at bounding box center [533, 400] width 118 height 13
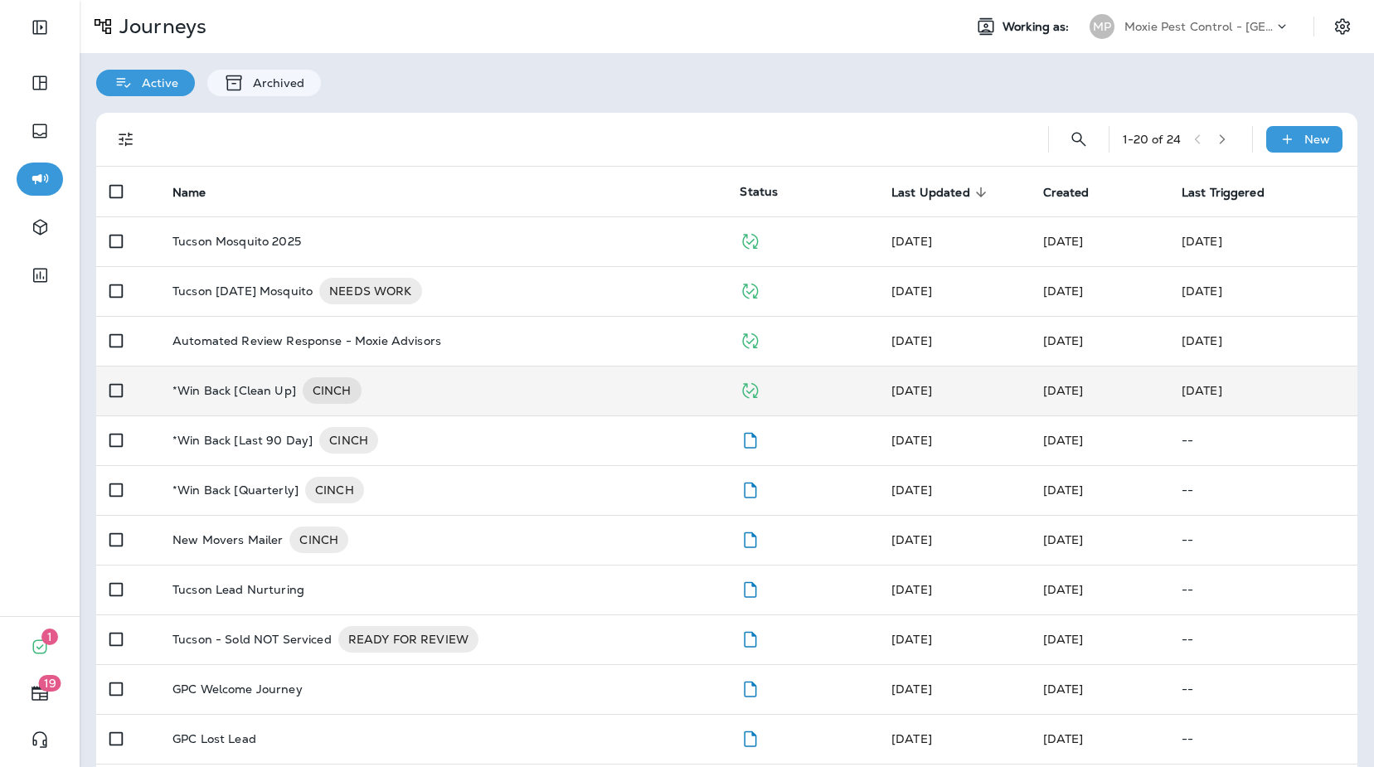
click at [522, 398] on div "*Win Back [Clean Up] CINCH" at bounding box center [442, 390] width 541 height 27
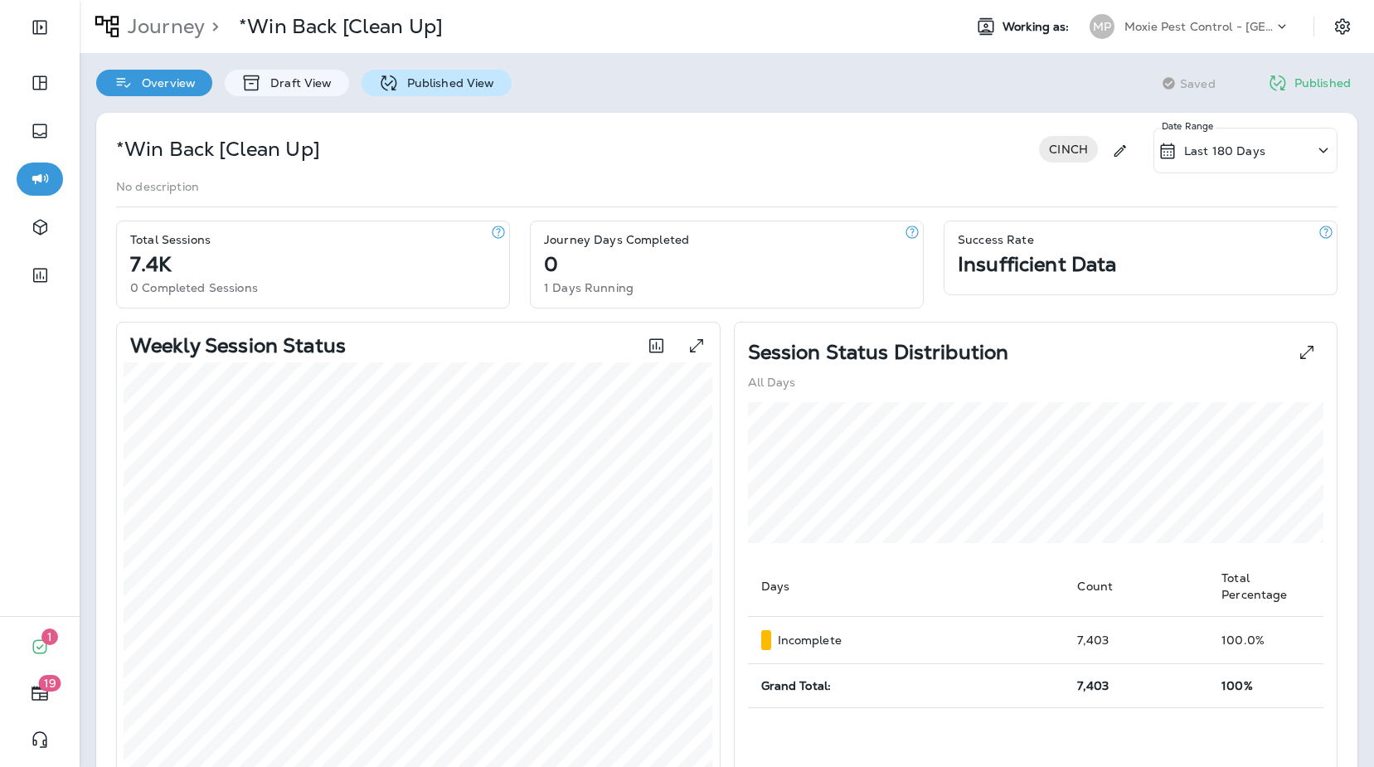
click at [475, 85] on p "Published View" at bounding box center [447, 82] width 96 height 13
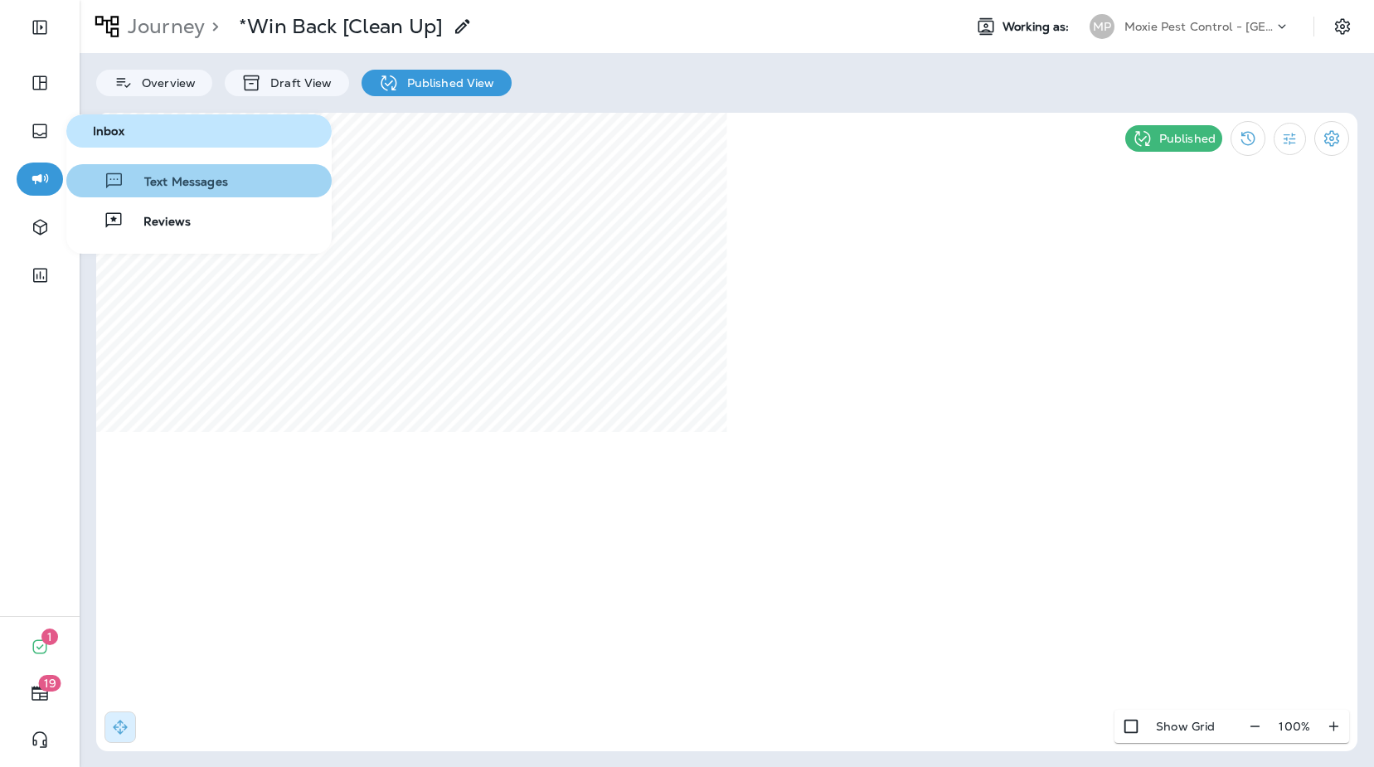
click at [155, 189] on span "Text Messages" at bounding box center [176, 183] width 104 height 16
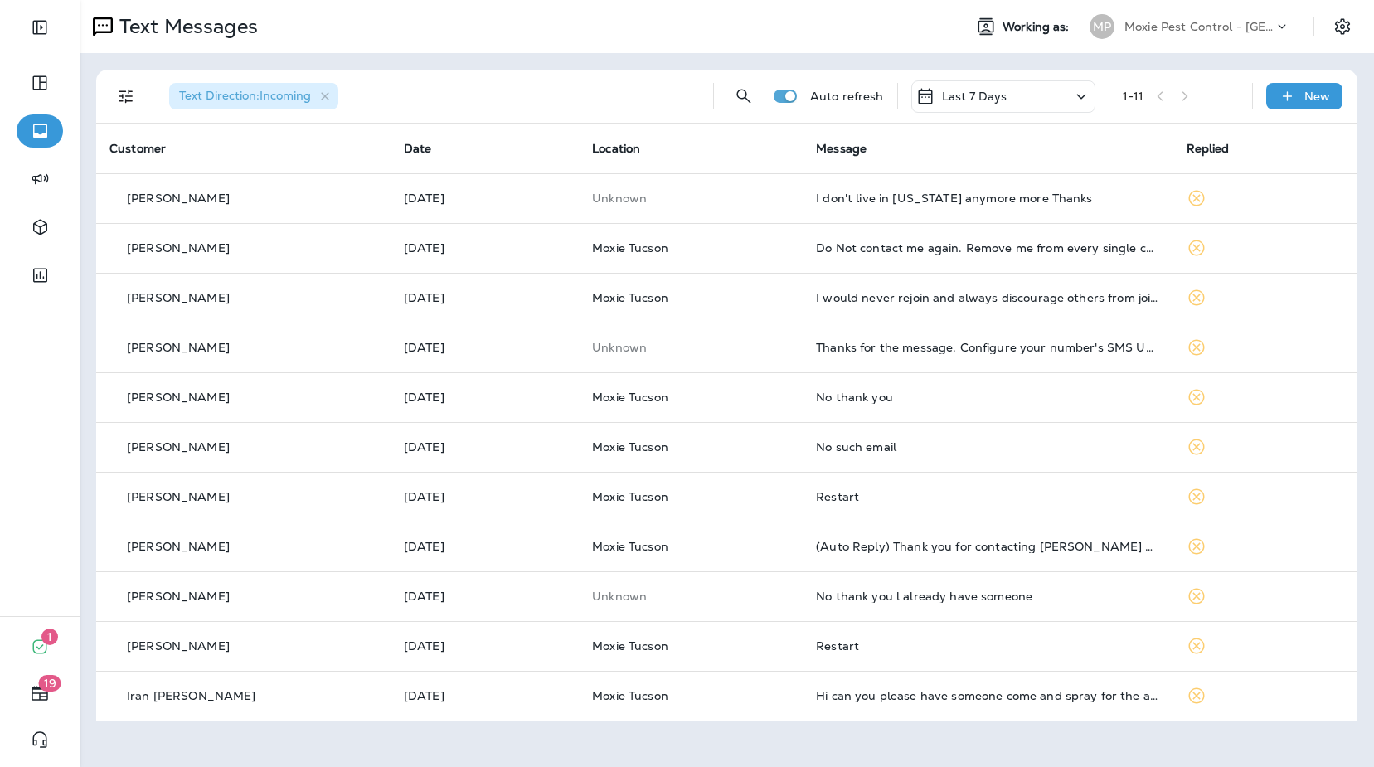
click at [935, 65] on div "Text Direction : Incoming Auto refresh Last 7 Days 1 - 11 New Customer Date Loc…" at bounding box center [727, 395] width 1294 height 685
click at [902, 66] on div "Text Direction : Incoming Auto refresh Last 7 Days 1 - 11 New Customer Date Loc…" at bounding box center [727, 395] width 1294 height 685
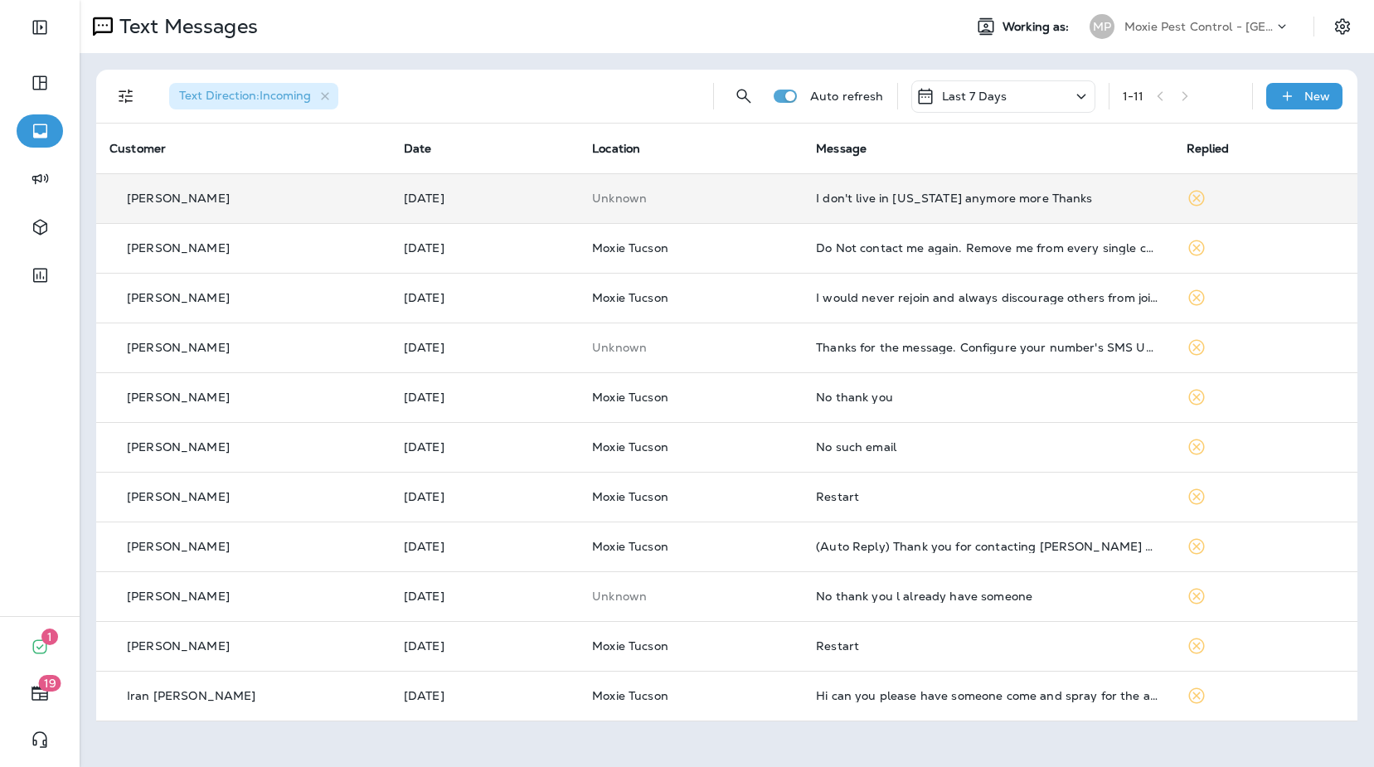
click at [972, 191] on td "I don't live in [US_STATE] anymore more Thanks" at bounding box center [988, 198] width 370 height 50
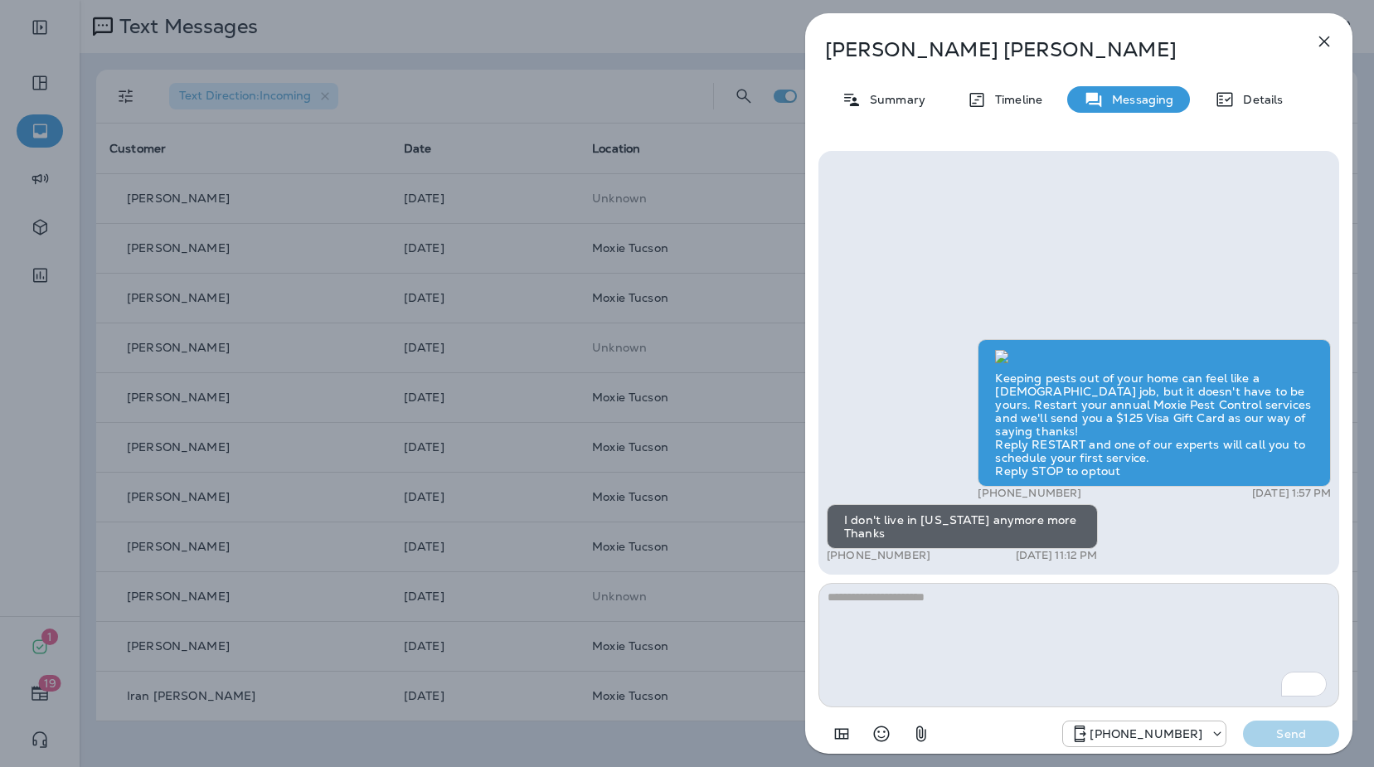
click at [1331, 45] on icon "button" at bounding box center [1324, 42] width 20 height 20
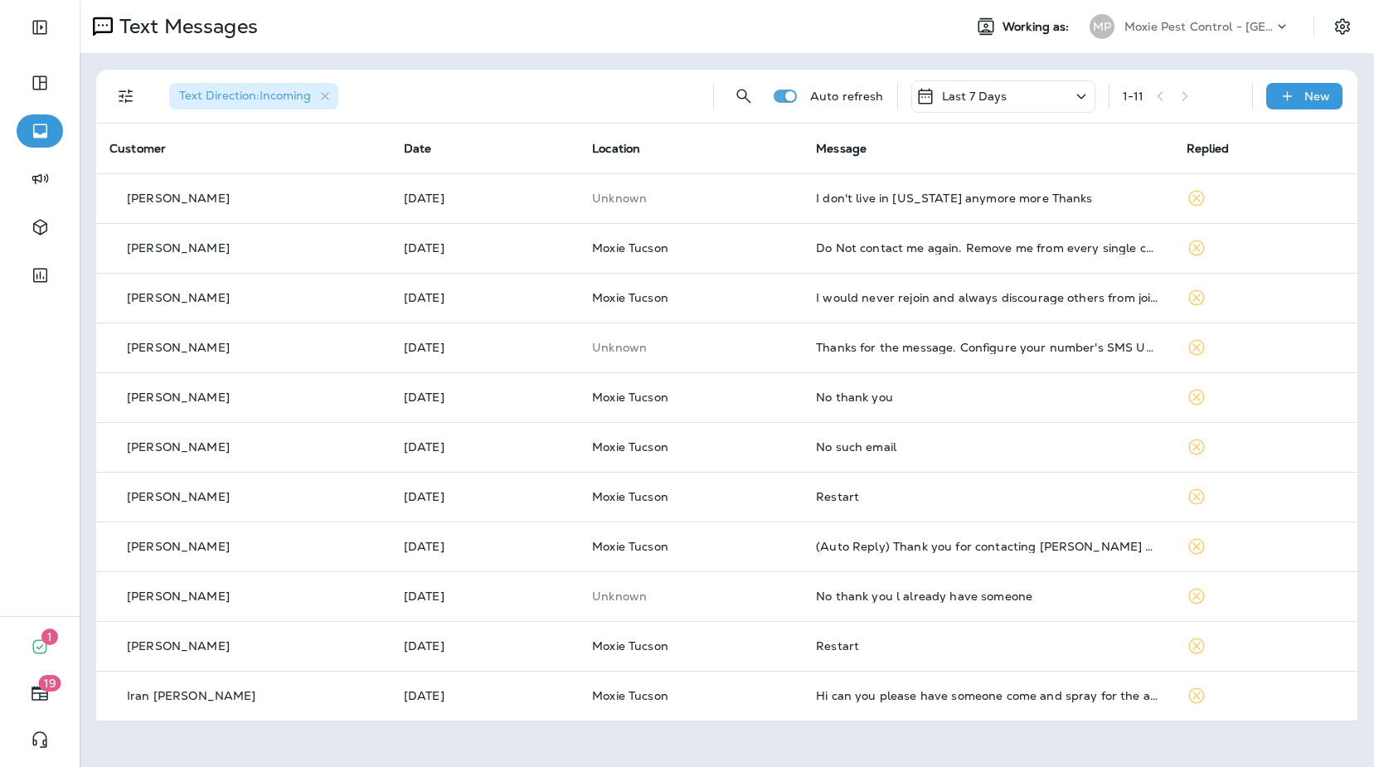
click at [1154, 26] on p "Moxie Pest Control - [GEOGRAPHIC_DATA]" at bounding box center [1198, 26] width 149 height 13
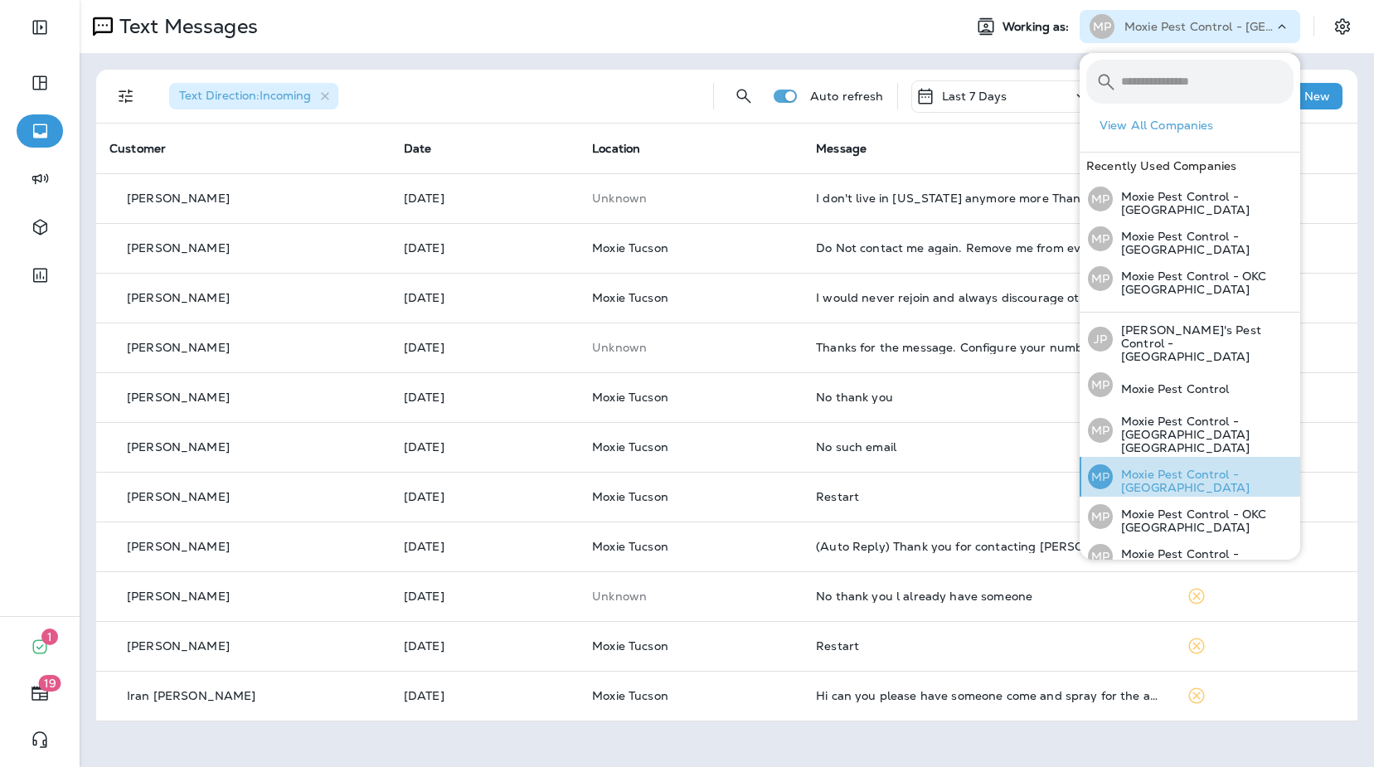
click at [1170, 468] on p "Moxie Pest Control - [GEOGRAPHIC_DATA]" at bounding box center [1203, 481] width 181 height 27
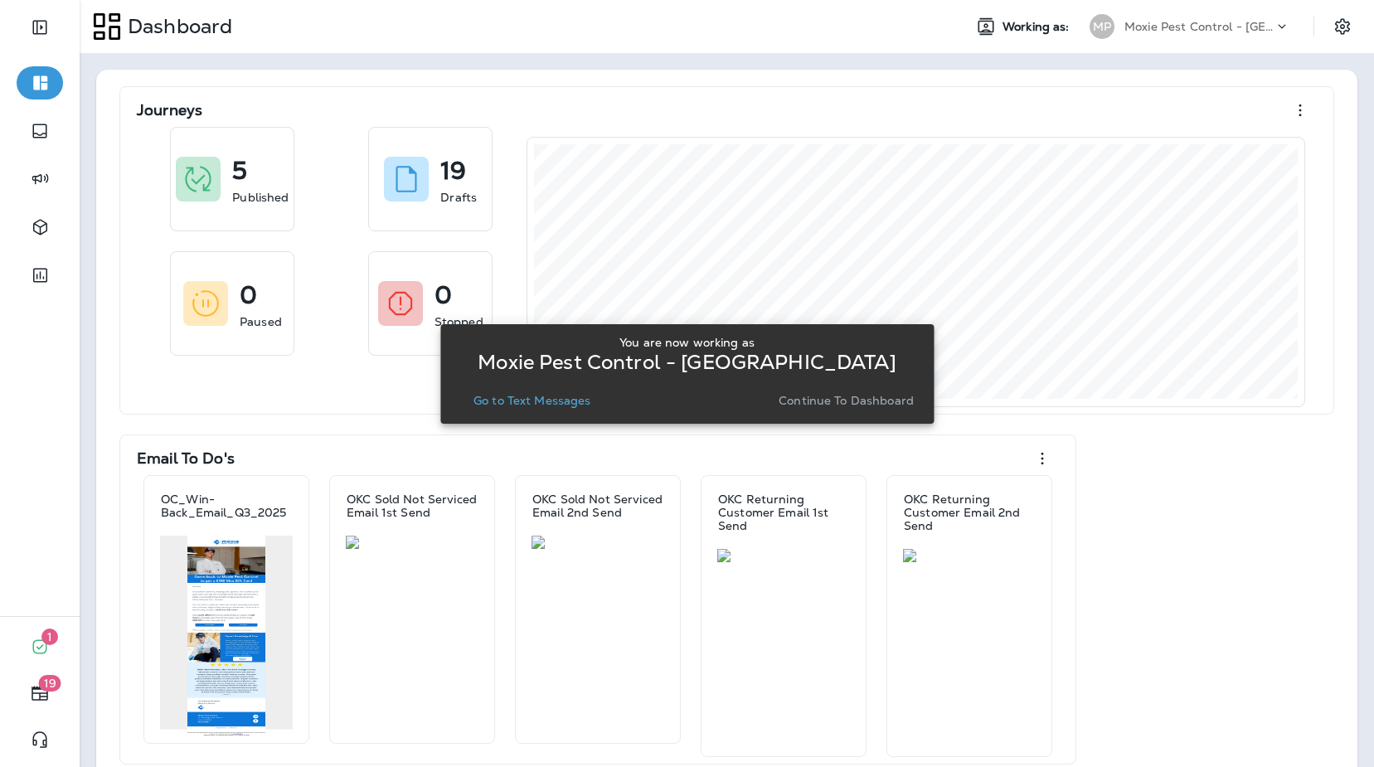
click at [544, 396] on p "Go to Text Messages" at bounding box center [533, 400] width 118 height 13
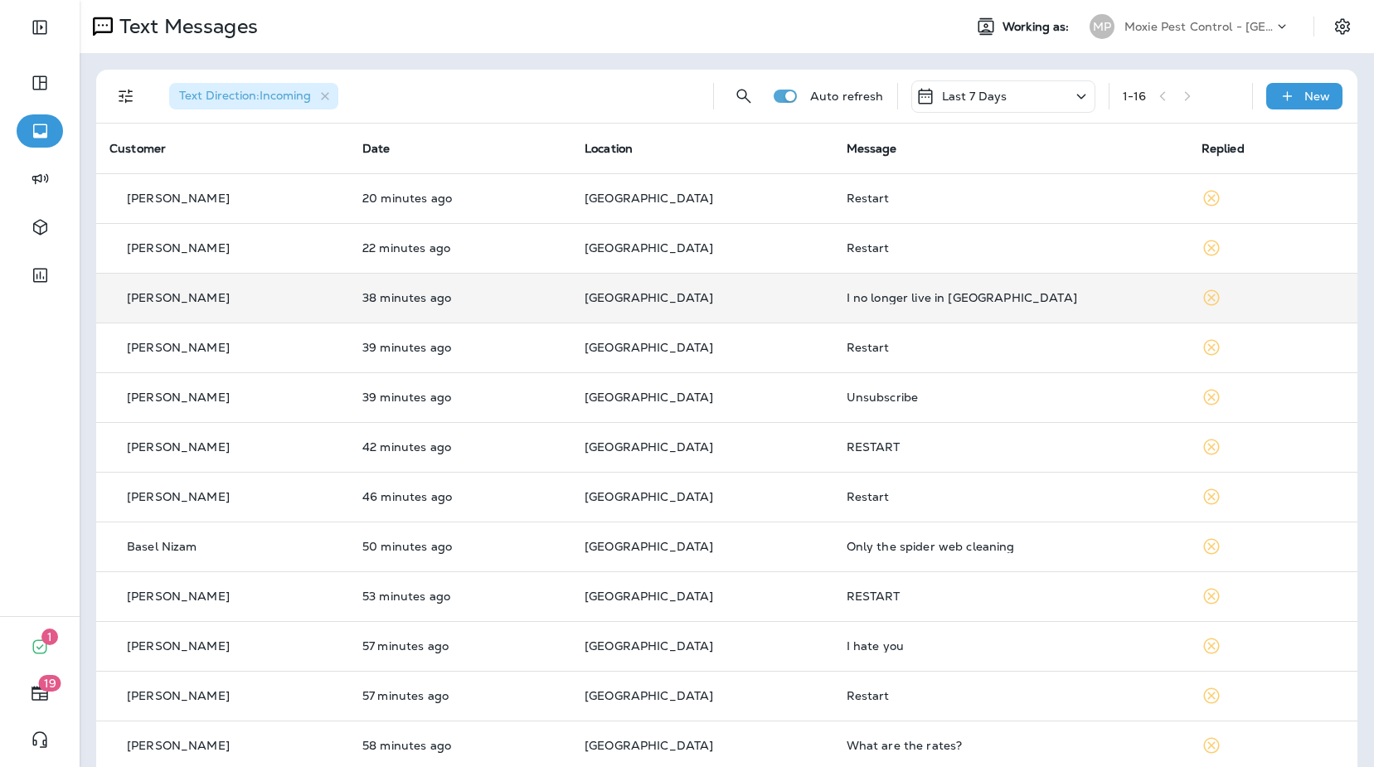
click at [927, 289] on td "I no longer live in [GEOGRAPHIC_DATA]" at bounding box center [1010, 298] width 355 height 50
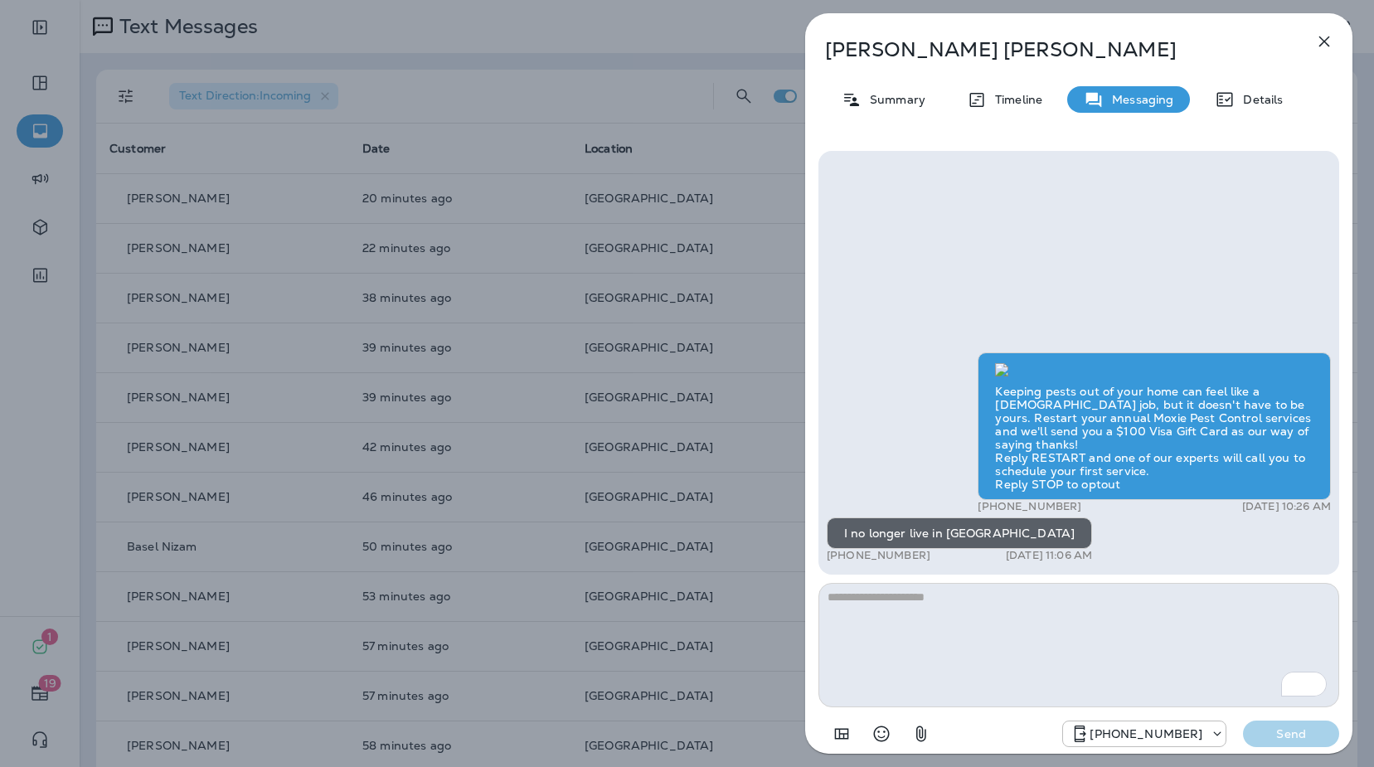
click at [1321, 41] on icon "button" at bounding box center [1324, 42] width 20 height 20
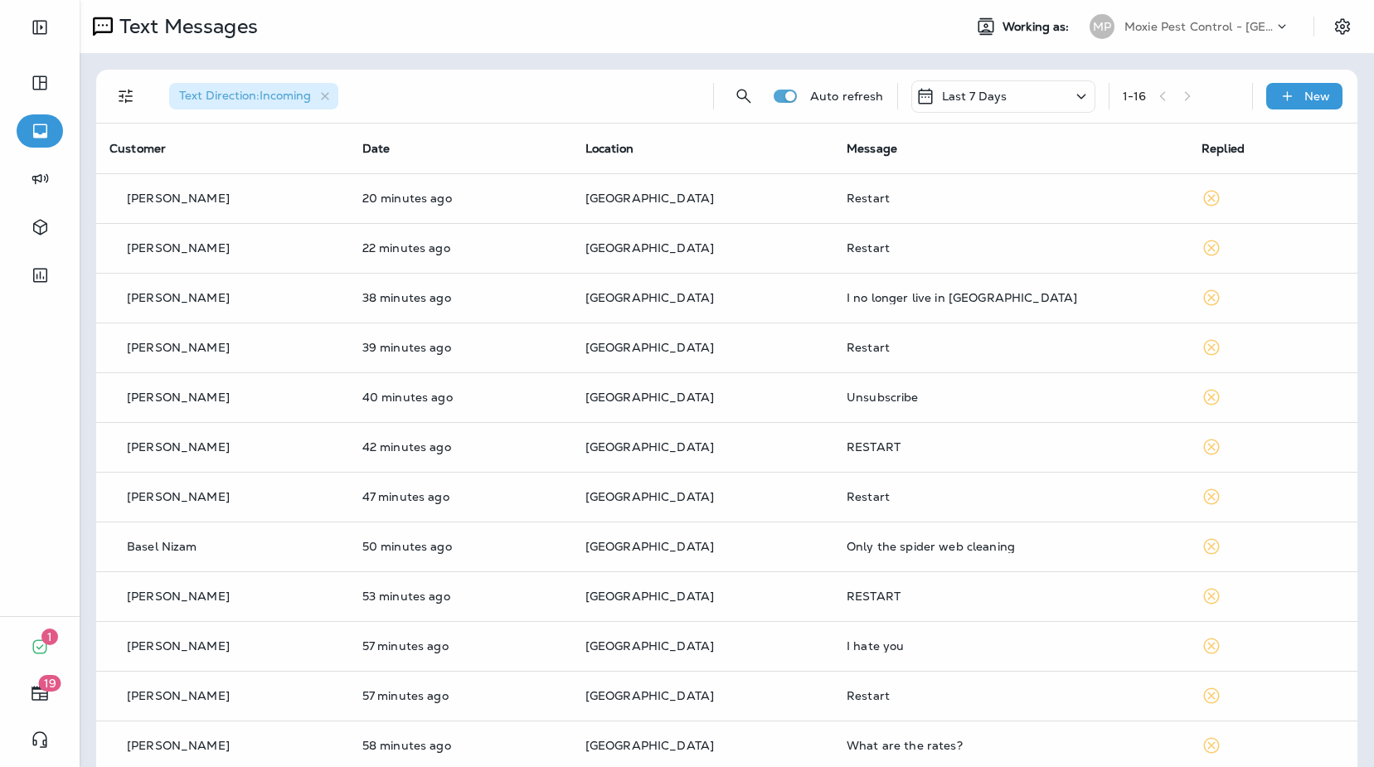
click at [837, 64] on div at bounding box center [687, 383] width 1374 height 767
click at [835, 66] on div "Text Direction : Incoming Auto refresh Last 7 Days 1 - 16 New Customer Date Loc…" at bounding box center [727, 520] width 1294 height 934
click at [839, 57] on div "Text Direction : Incoming Auto refresh Last 7 Days 1 - 16 New Customer Date Loc…" at bounding box center [727, 520] width 1294 height 934
click at [1245, 61] on div "Text Direction : Incoming Auto refresh Last 7 Days 1 - 16 New Customer Date Loc…" at bounding box center [727, 520] width 1294 height 934
click at [1202, 68] on div "Text Direction : Incoming Auto refresh Last 7 Days 1 - 16 New Customer Date Loc…" at bounding box center [727, 520] width 1294 height 934
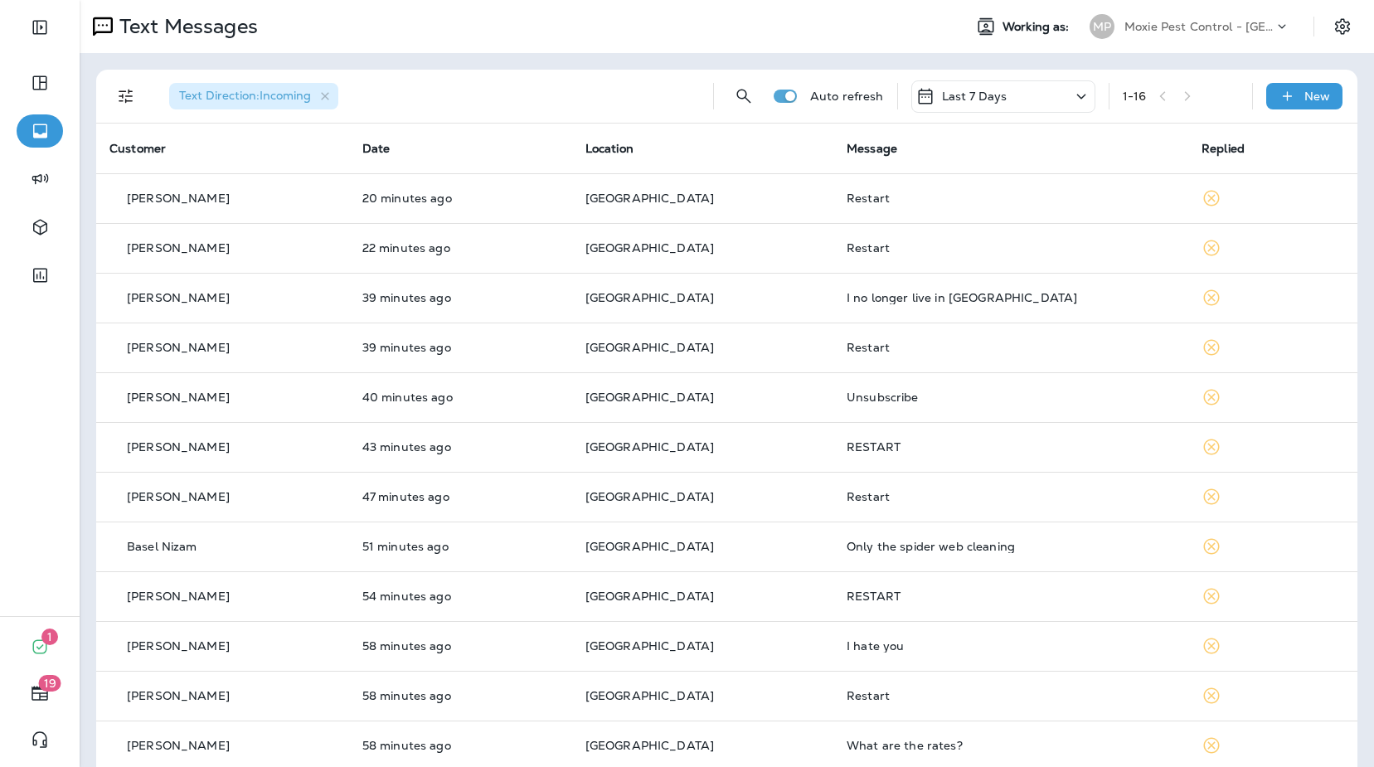
click at [1202, 68] on div "Text Direction : Incoming Auto refresh Last 7 Days 1 - 16 New Customer Date Loc…" at bounding box center [727, 520] width 1294 height 934
click at [897, 61] on div "Text Direction : Incoming Auto refresh Last 7 Days 1 - 16 New Customer Date Loc…" at bounding box center [727, 520] width 1294 height 934
click at [628, 61] on div "Text Direction : Incoming Auto refresh Last 7 Days 1 - 16 New Customer Date Loc…" at bounding box center [727, 520] width 1294 height 934
click at [1144, 66] on div "Text Direction : Incoming Auto refresh Last 7 Days 1 - 16 New Customer Date Loc…" at bounding box center [727, 520] width 1294 height 934
click at [125, 96] on icon "Filters" at bounding box center [126, 97] width 14 height 14
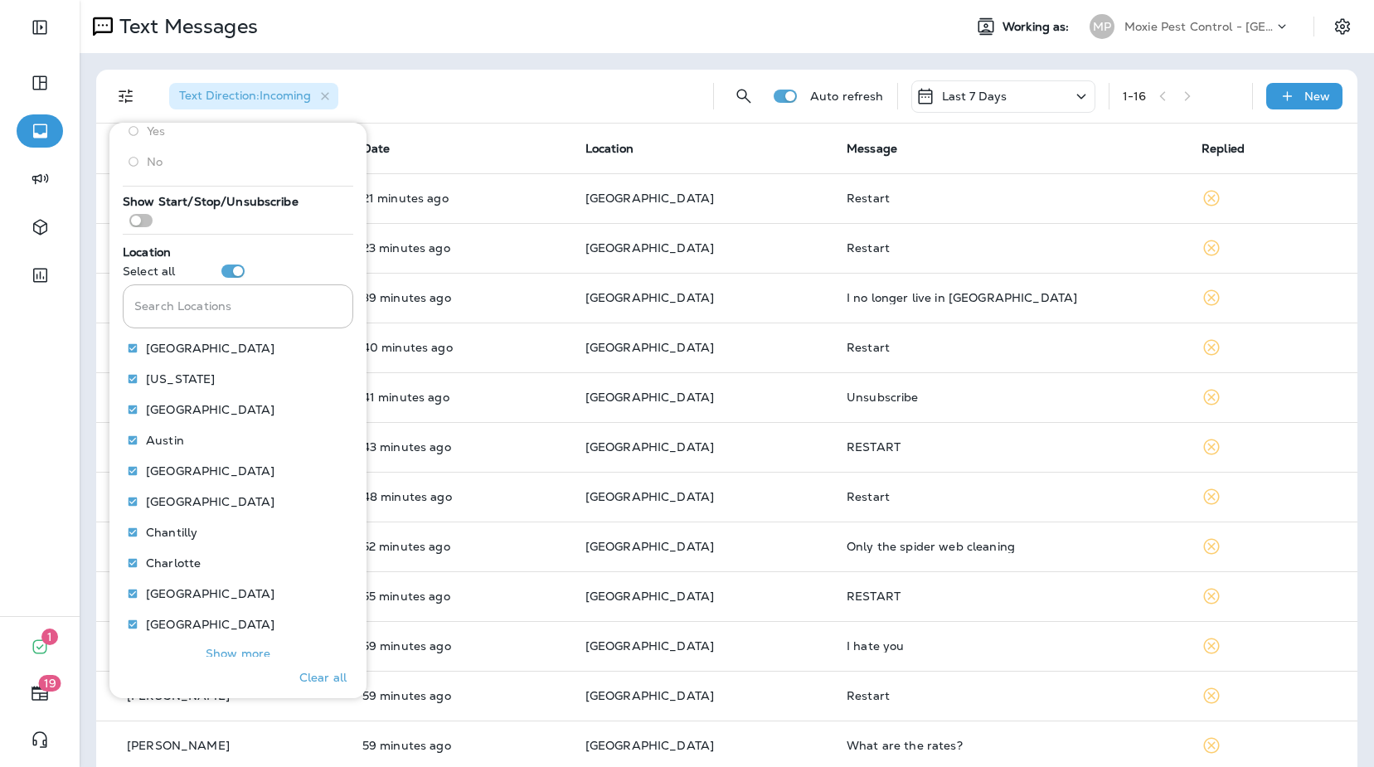
scroll to position [248, 0]
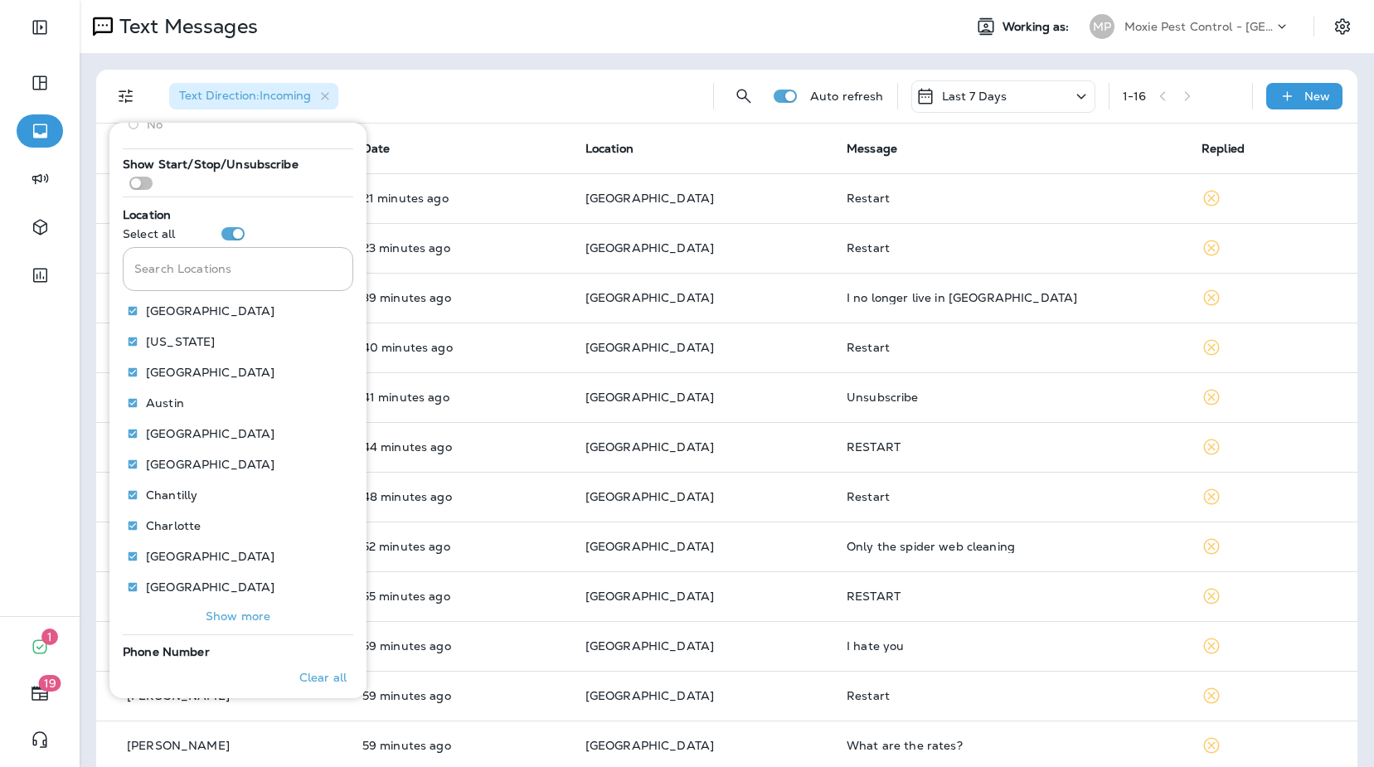
click at [408, 69] on div "Text Direction : Incoming Auto refresh Last 7 Days 1 - 16 New Customer Date Loc…" at bounding box center [727, 520] width 1294 height 934
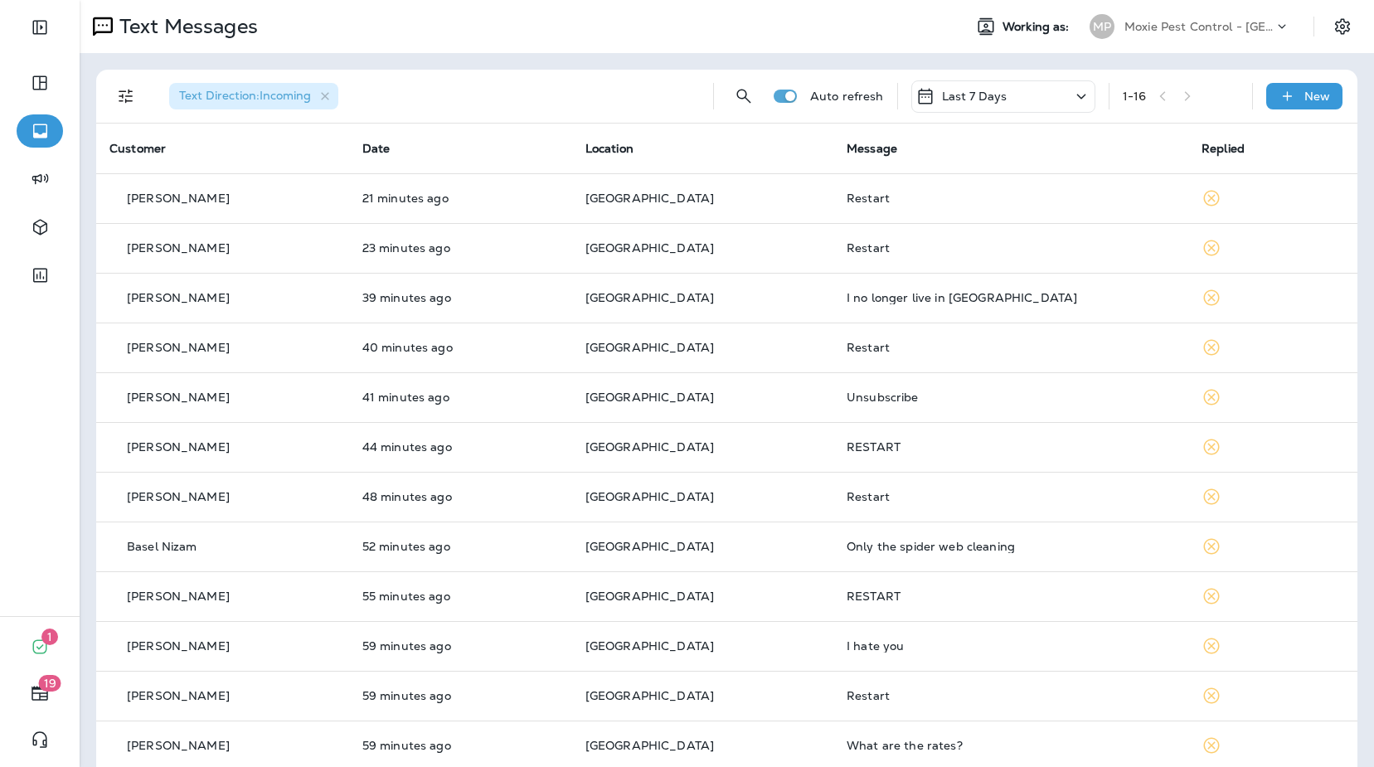
click at [624, 66] on div "Text Direction : Incoming Auto refresh Last 7 Days 1 - 16 New Customer Date Loc…" at bounding box center [727, 520] width 1294 height 934
click at [1225, 34] on div "Moxie Pest Control - [GEOGRAPHIC_DATA]" at bounding box center [1198, 26] width 149 height 25
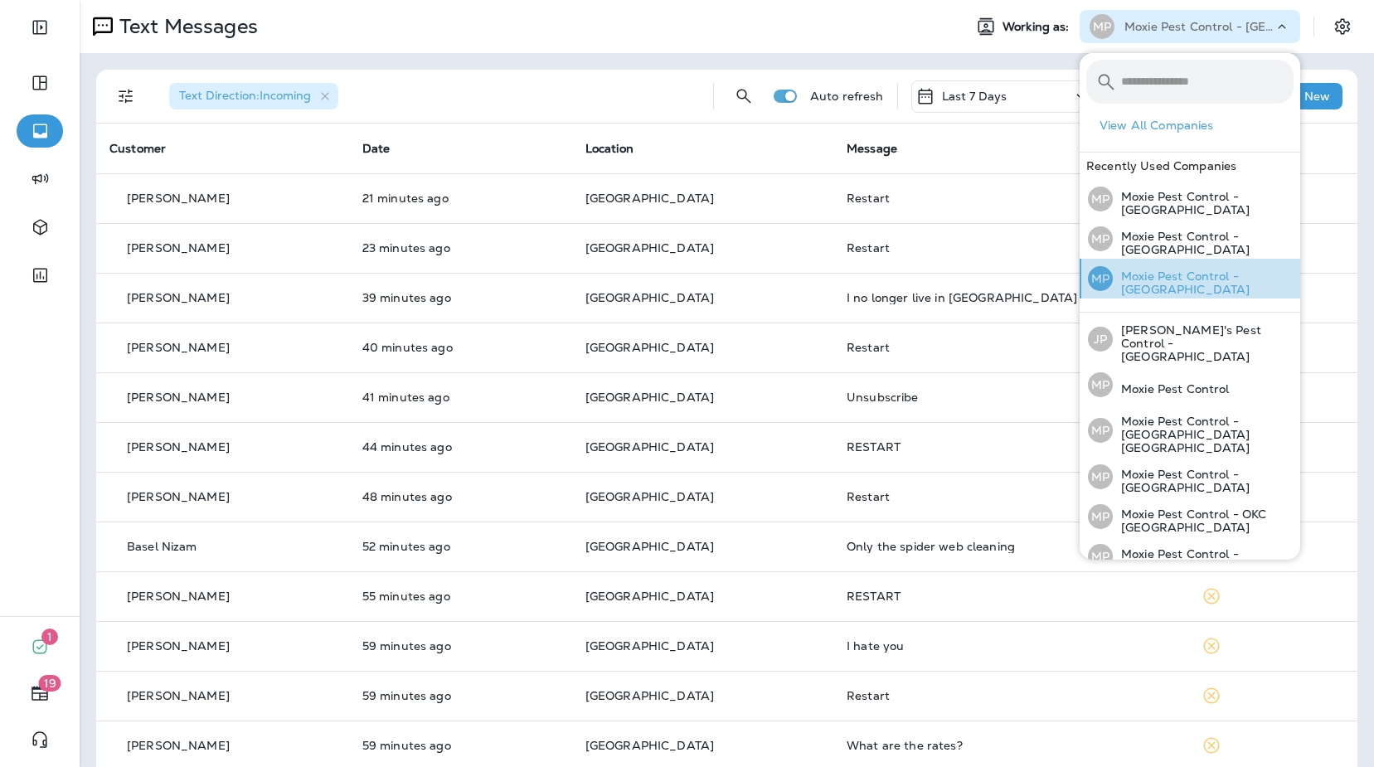
click at [1198, 286] on p "Moxie Pest Control - [GEOGRAPHIC_DATA]" at bounding box center [1203, 283] width 181 height 27
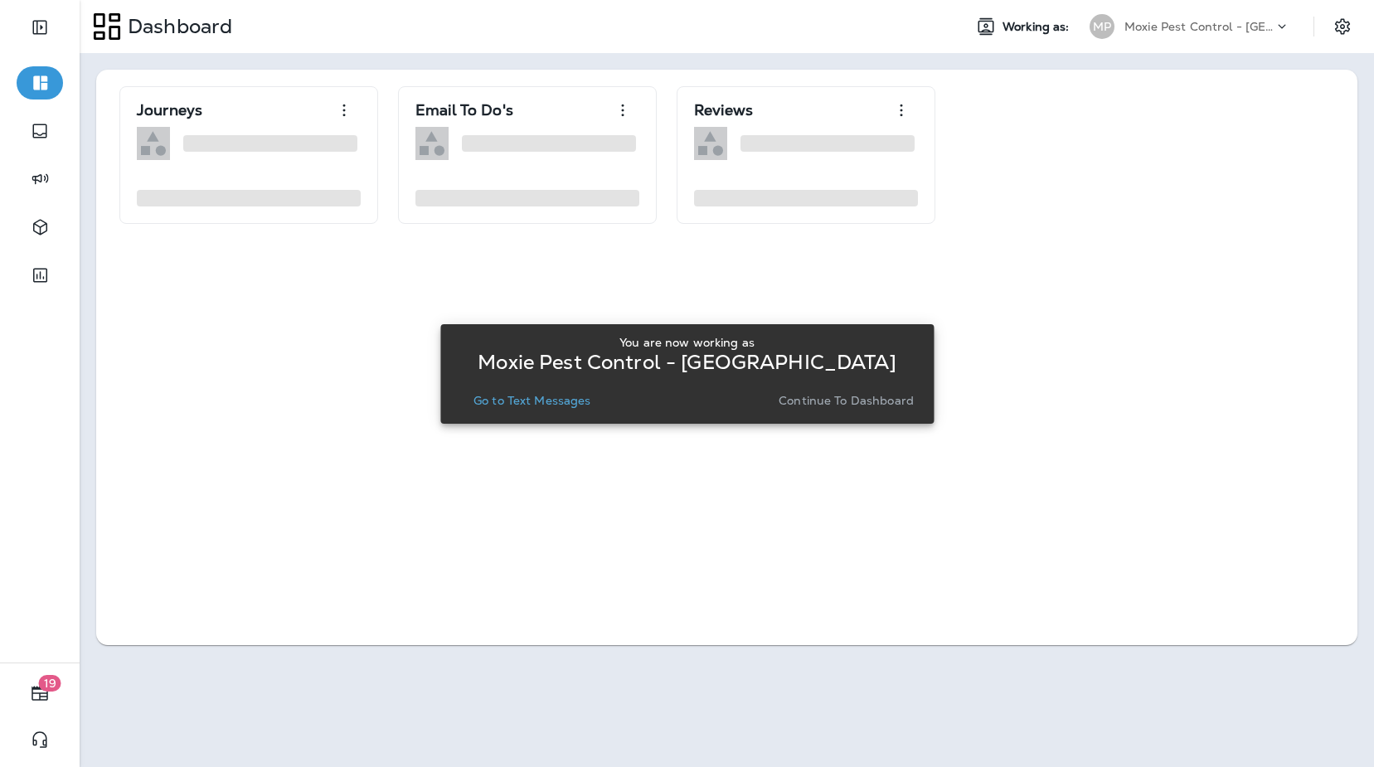
click at [553, 407] on p "Go to Text Messages" at bounding box center [533, 400] width 118 height 13
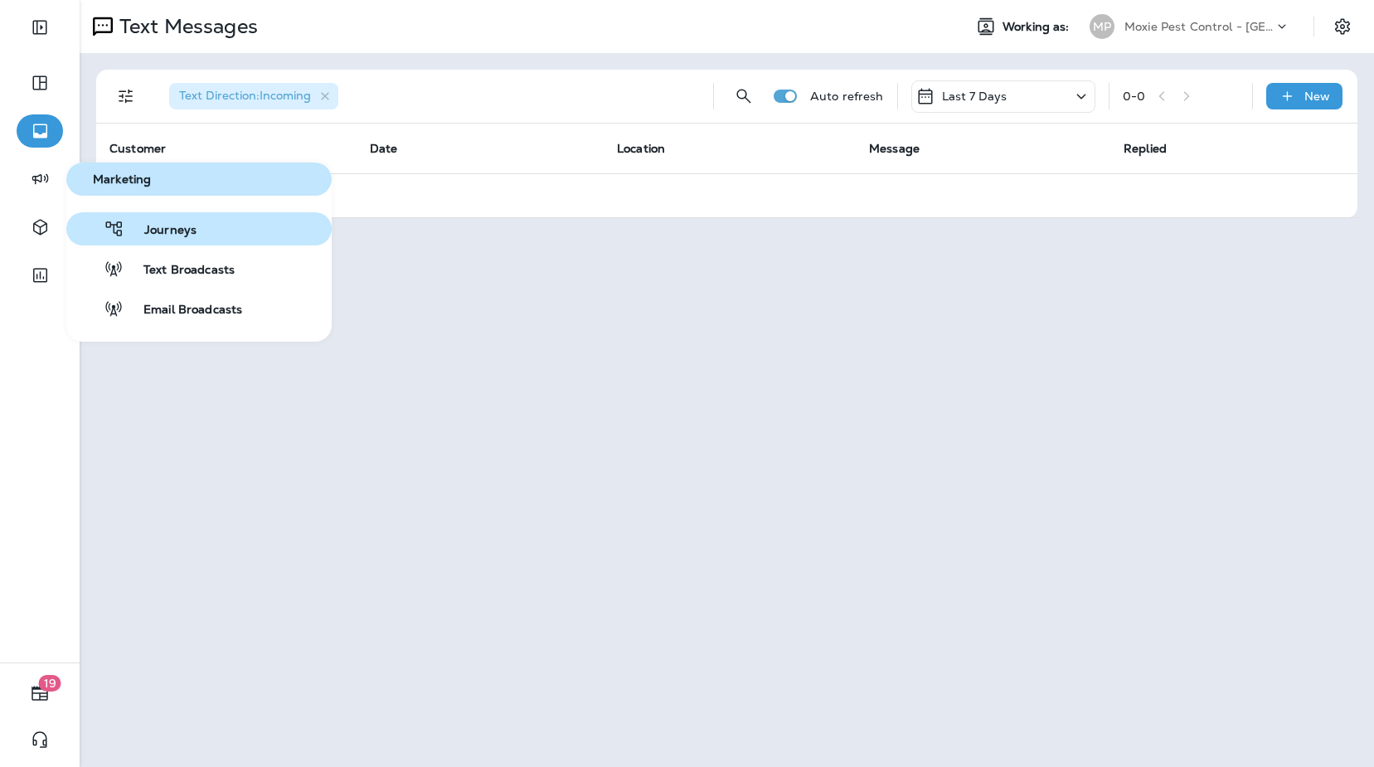
click at [196, 233] on button "Journeys" at bounding box center [198, 228] width 265 height 33
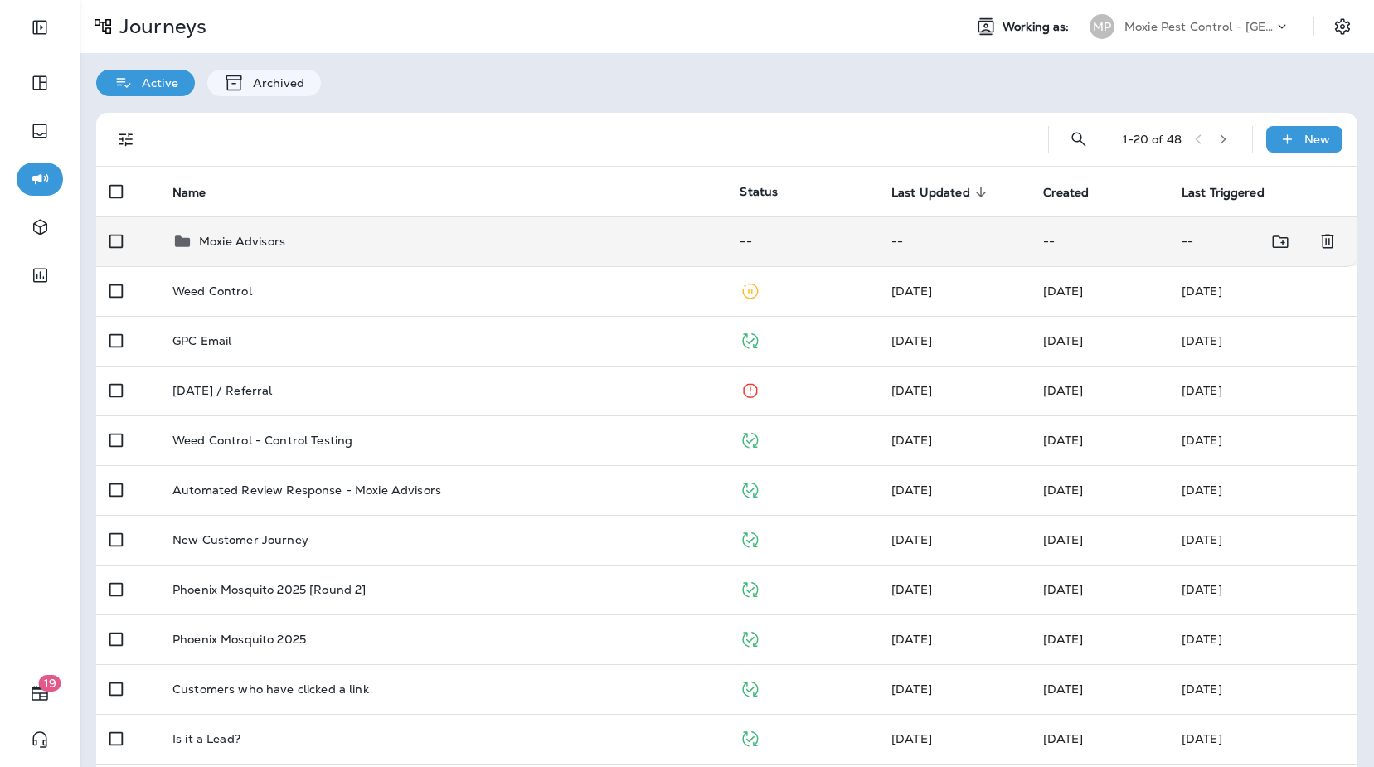
click at [470, 245] on div "Moxie Advisors" at bounding box center [442, 241] width 541 height 20
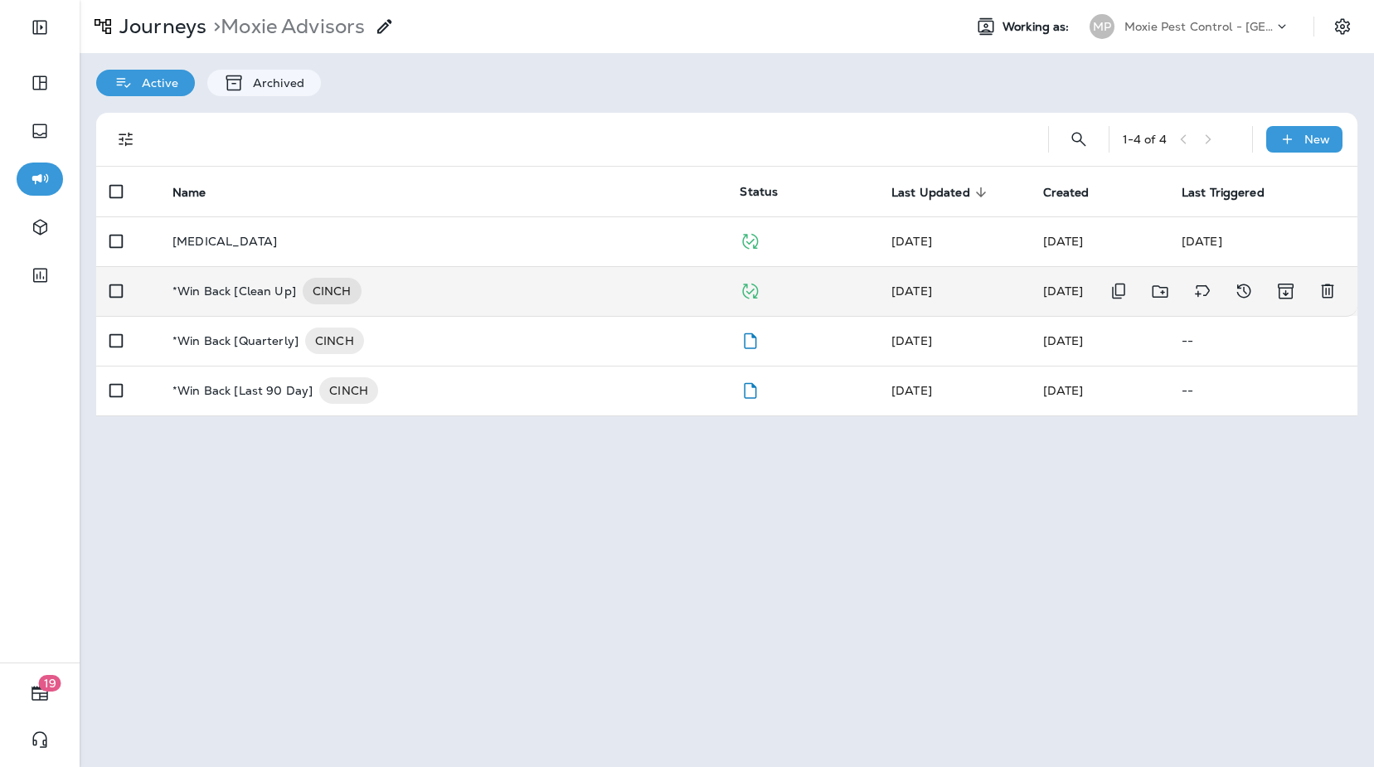
click at [602, 289] on div "*Win Back [Clean Up] CINCH" at bounding box center [442, 291] width 541 height 27
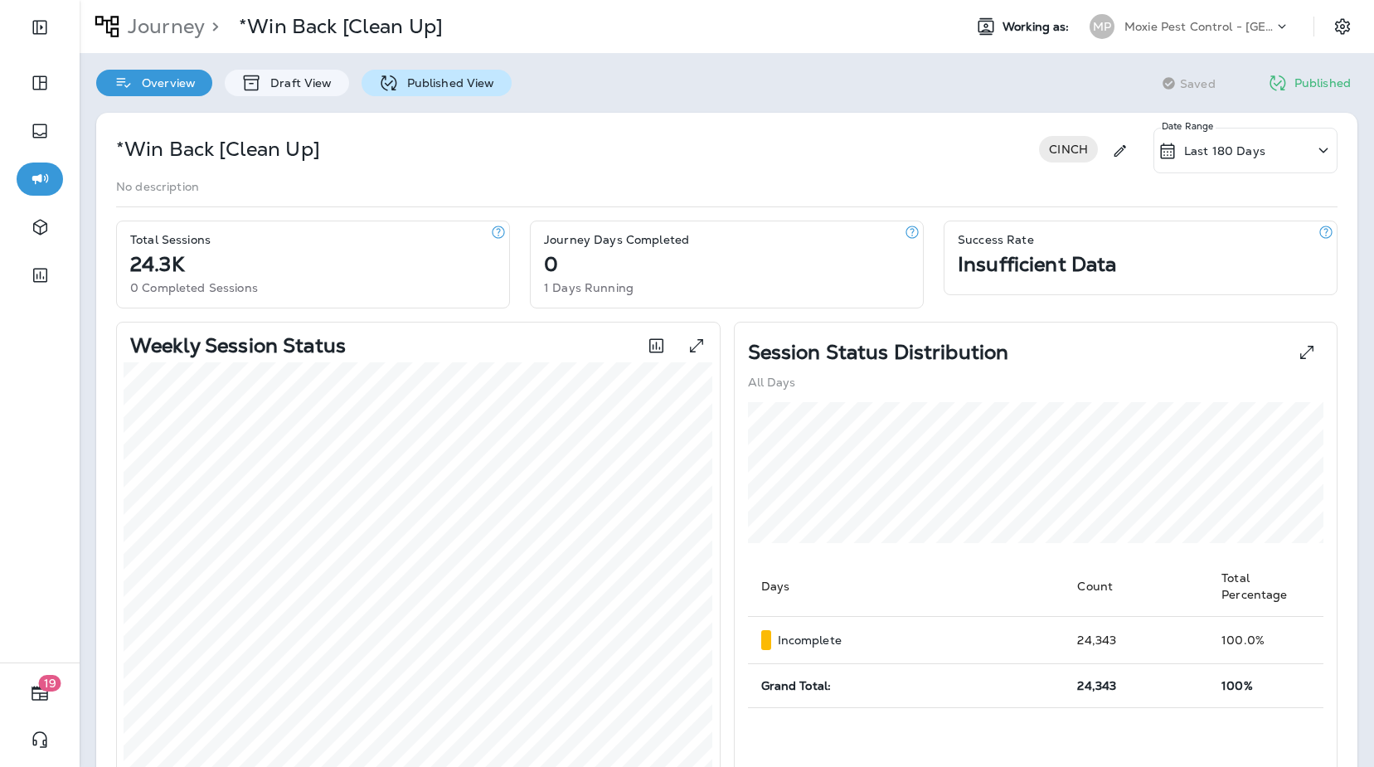
click at [448, 95] on div "Journey > *Win Back [Clean Up] Working as: MP Moxie Pest Control - Phoenix Over…" at bounding box center [727, 383] width 1294 height 767
click at [446, 89] on p "Published View" at bounding box center [447, 82] width 96 height 13
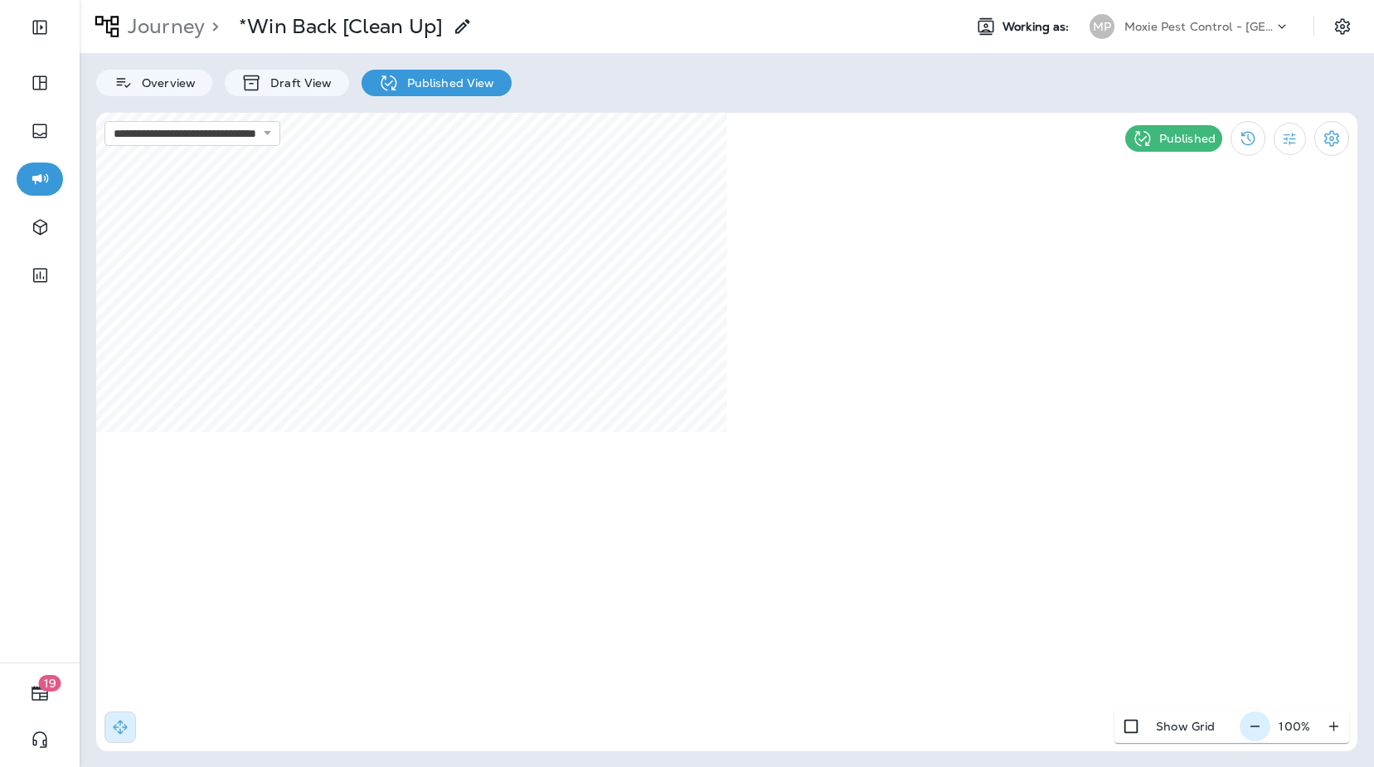
click at [1252, 728] on icon "button" at bounding box center [1254, 726] width 17 height 17
click at [1262, 730] on icon "button" at bounding box center [1261, 726] width 17 height 17
click at [1263, 730] on icon "button" at bounding box center [1261, 726] width 17 height 17
click at [581, 74] on div "Overview Draft View Published View" at bounding box center [727, 74] width 1294 height 43
click at [1105, 81] on div "Overview Draft View Published View" at bounding box center [727, 74] width 1294 height 43
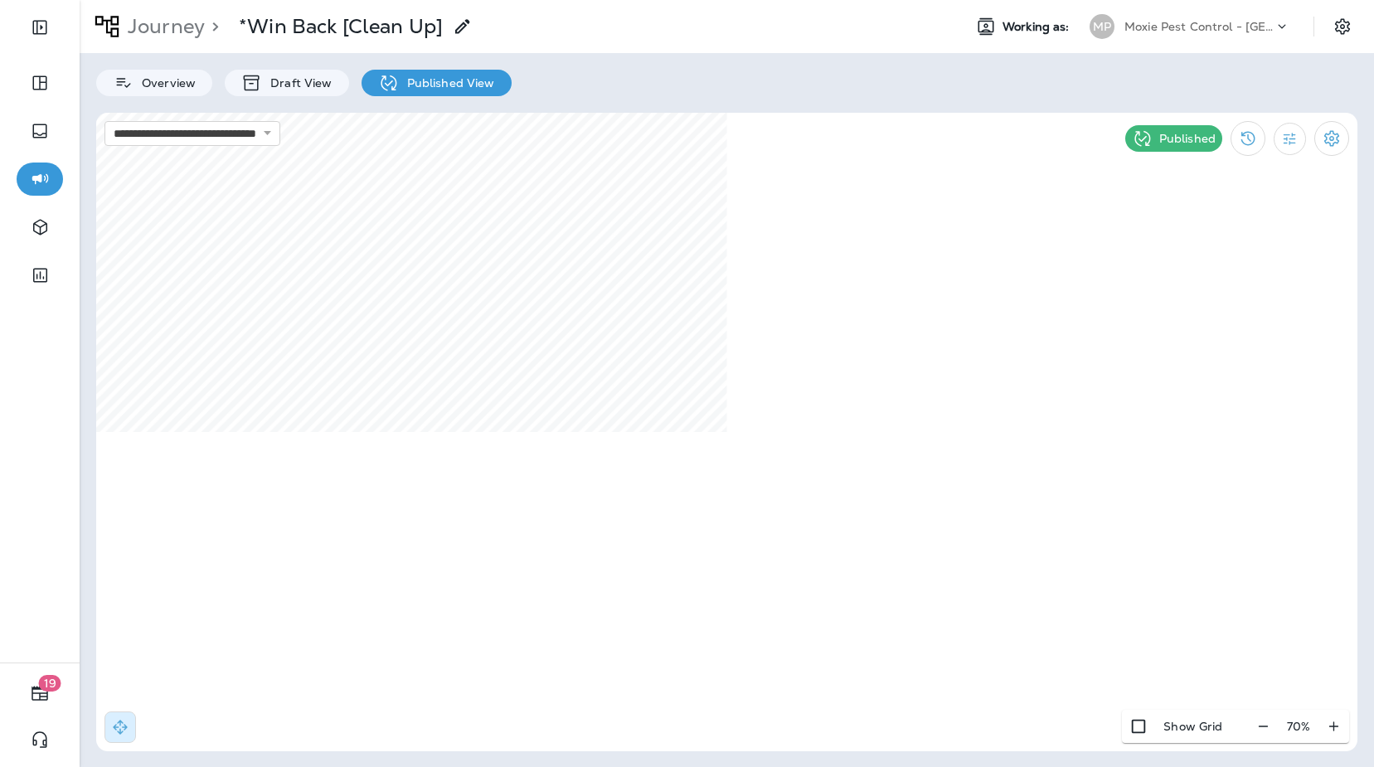
click at [998, 97] on div "**********" at bounding box center [727, 383] width 1294 height 767
click at [846, 80] on div "Overview Draft View Published View" at bounding box center [727, 74] width 1294 height 43
